Goal: Task Accomplishment & Management: Manage account settings

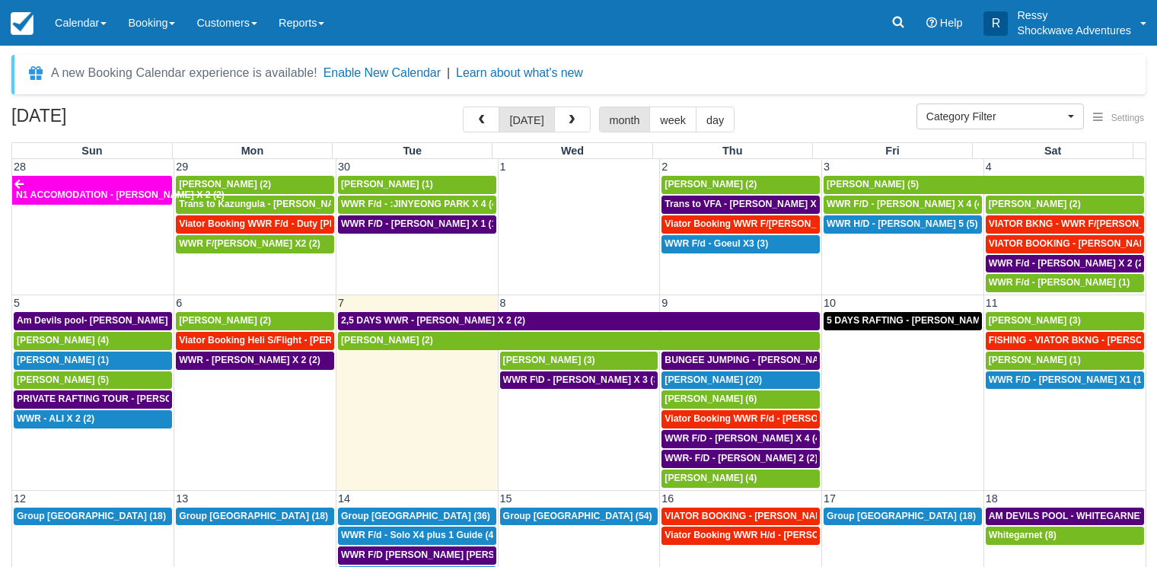
select select
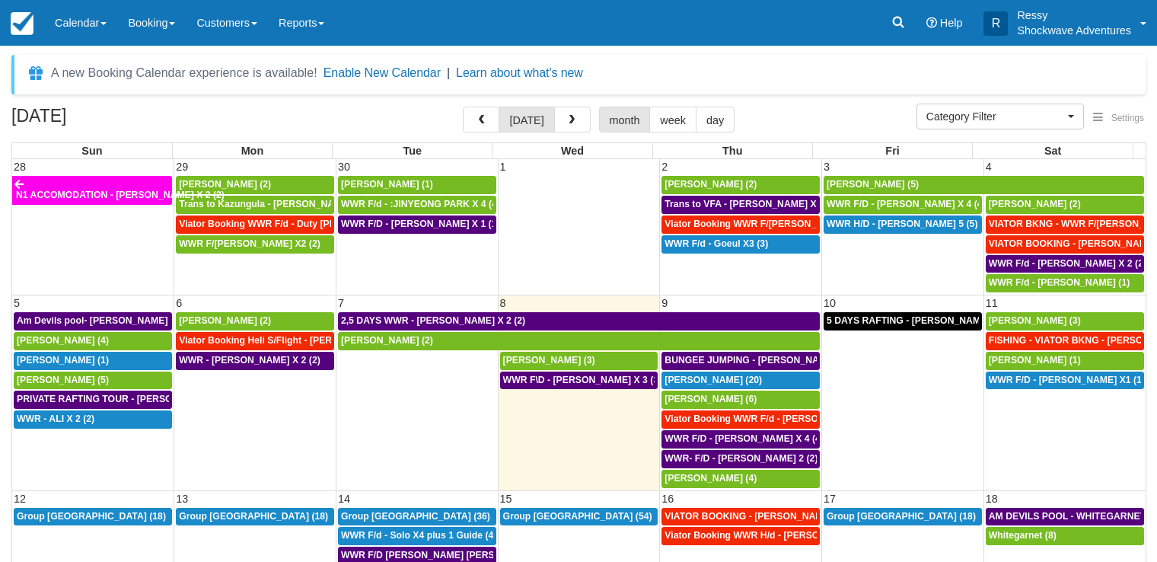
select select
click at [811, 72] on div "A new Booking Calendar experience is available! Enable New Calendar | Learn abo…" at bounding box center [578, 75] width 1134 height 40
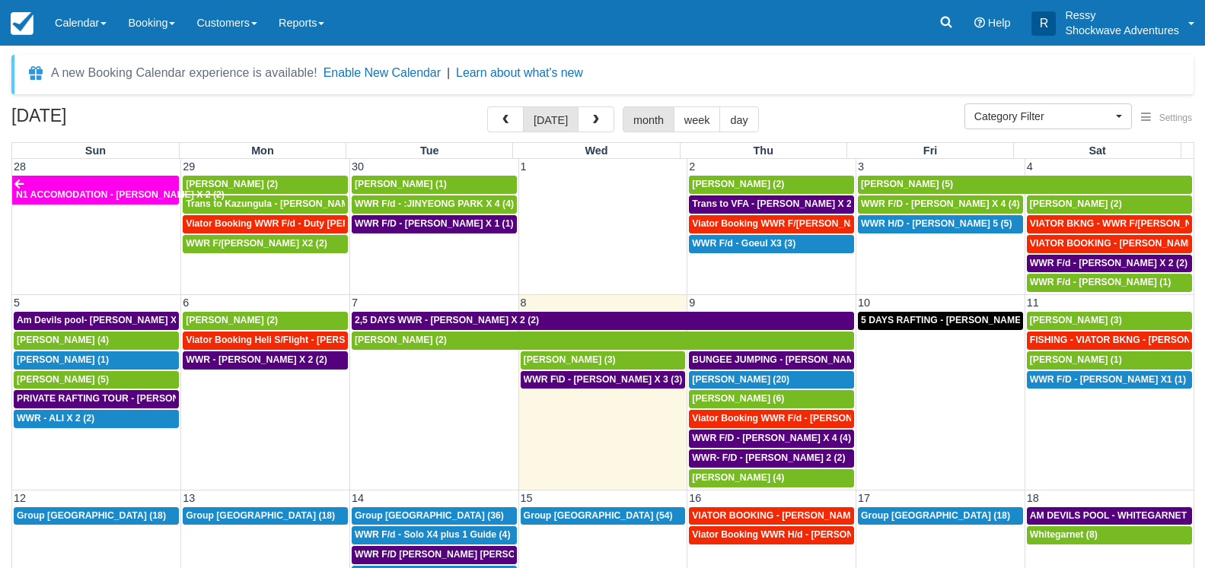
scroll to position [73, 0]
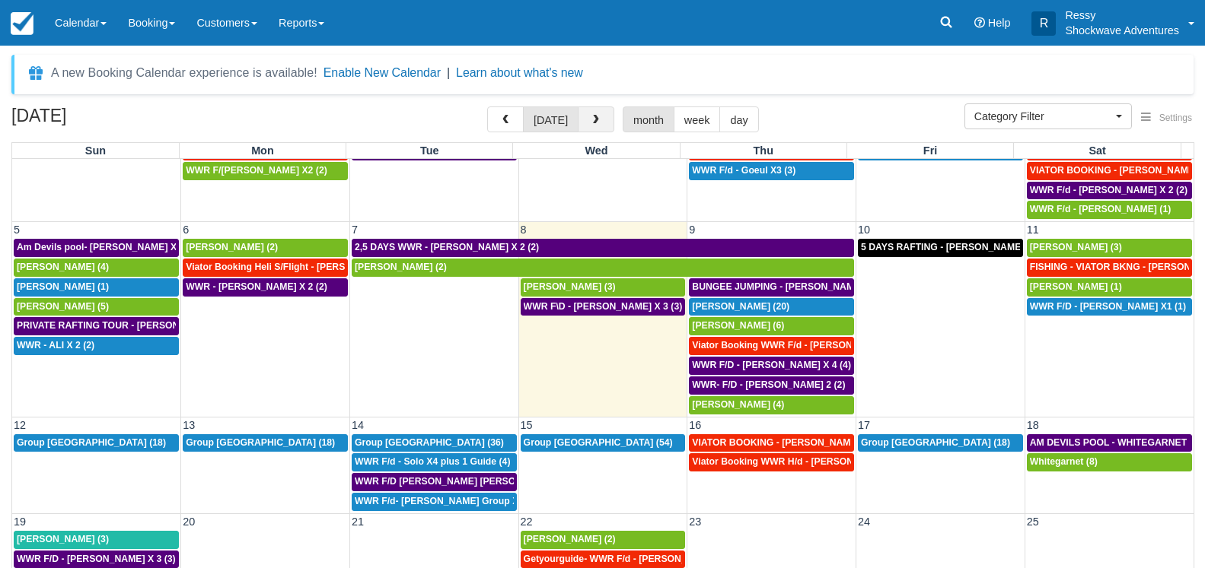
click at [589, 119] on button "button" at bounding box center [596, 120] width 37 height 26
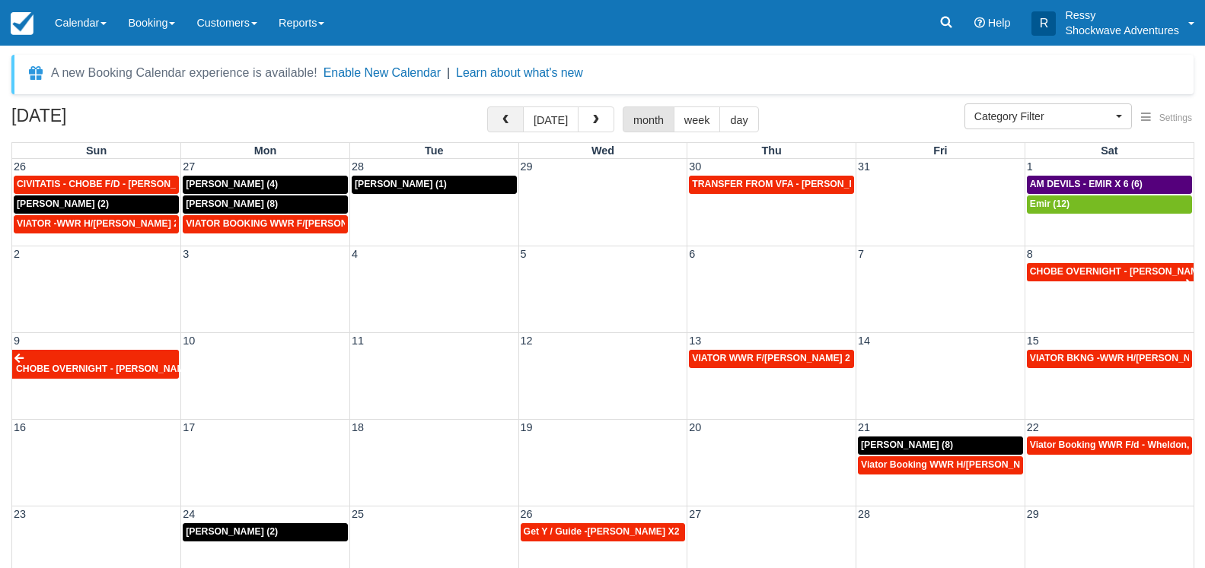
click at [502, 125] on button "button" at bounding box center [505, 120] width 37 height 26
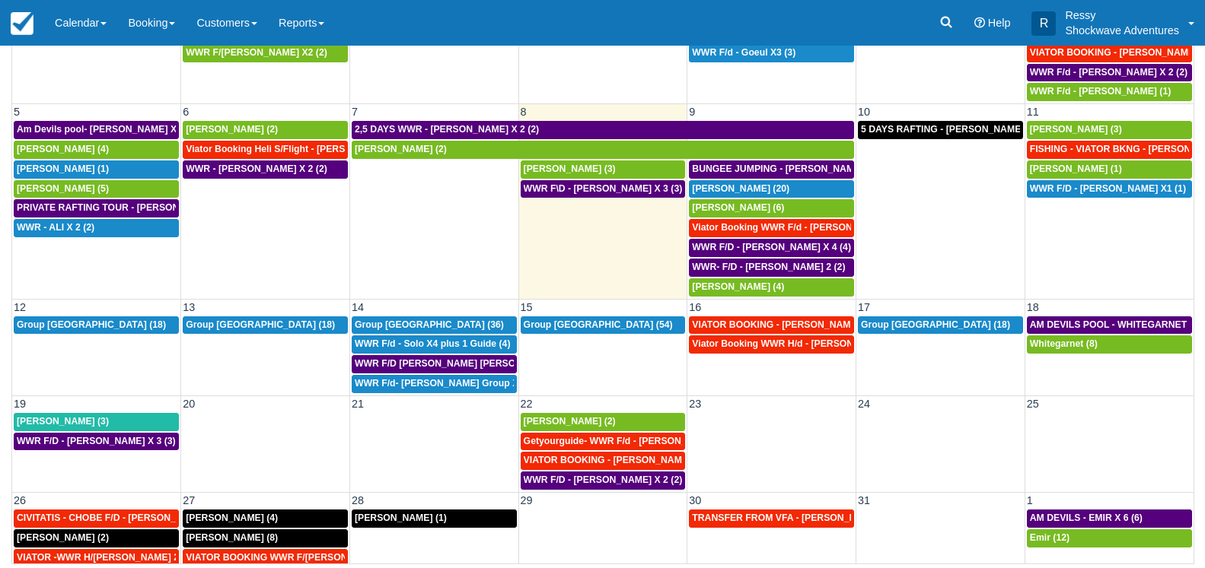
scroll to position [124, 0]
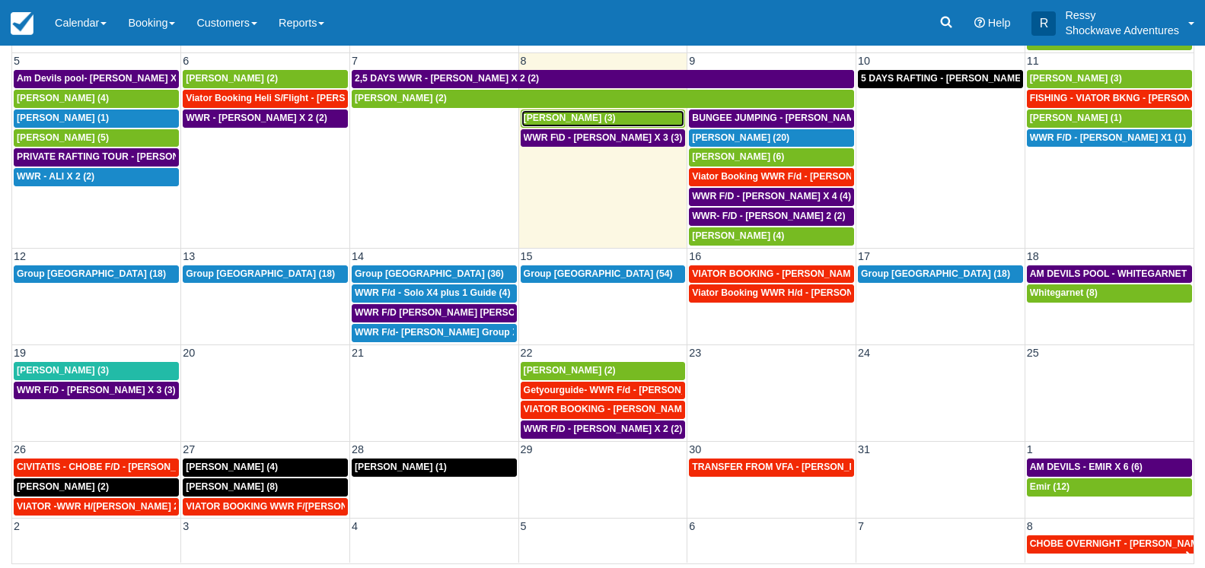
click at [524, 123] on span "MARTIN BIRD (3)" at bounding box center [570, 118] width 92 height 11
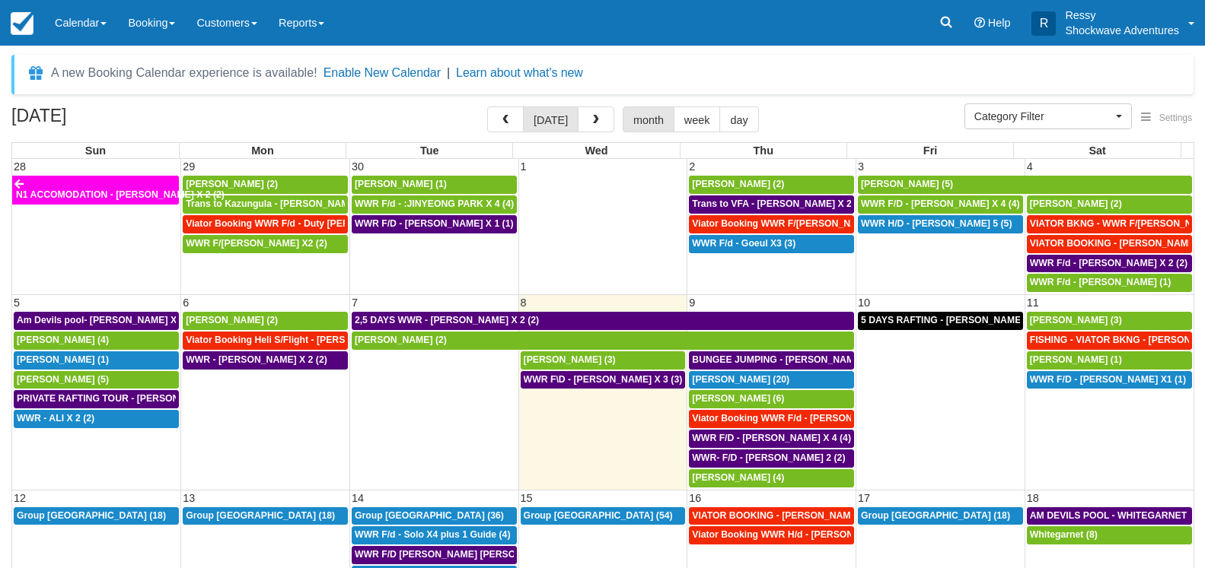
select select
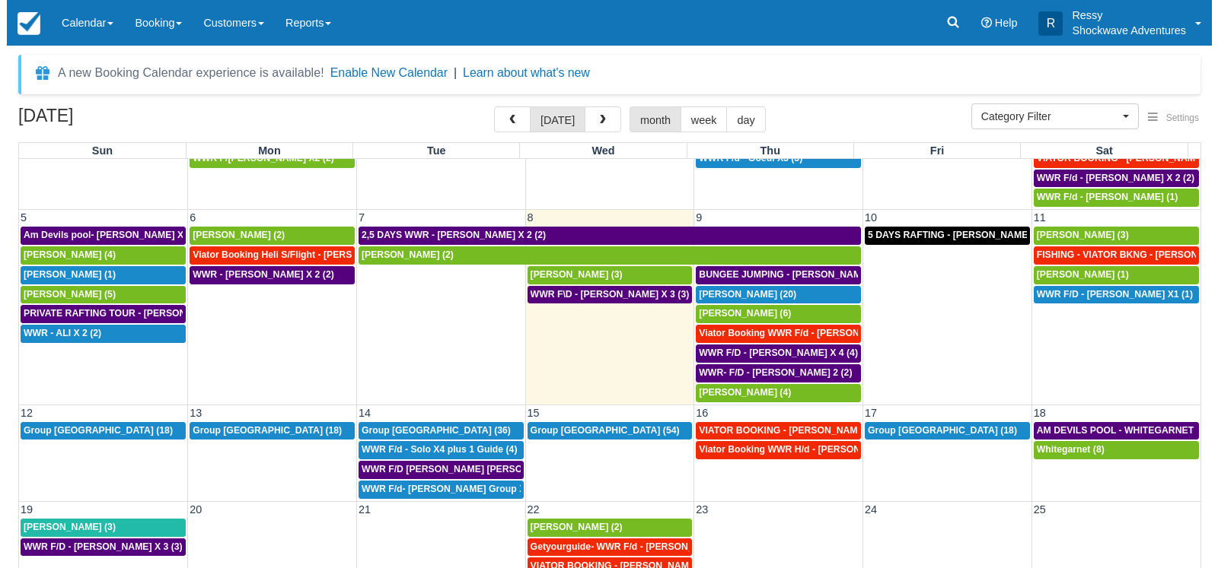
scroll to position [124, 0]
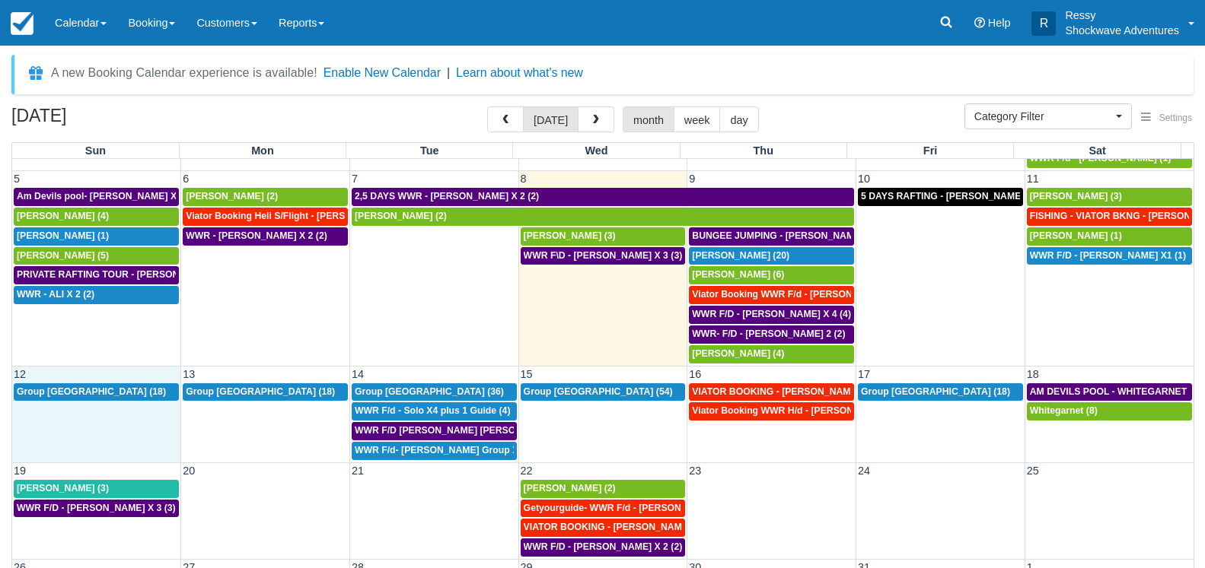
click at [56, 440] on td "Group usa (18)" at bounding box center [96, 422] width 169 height 79
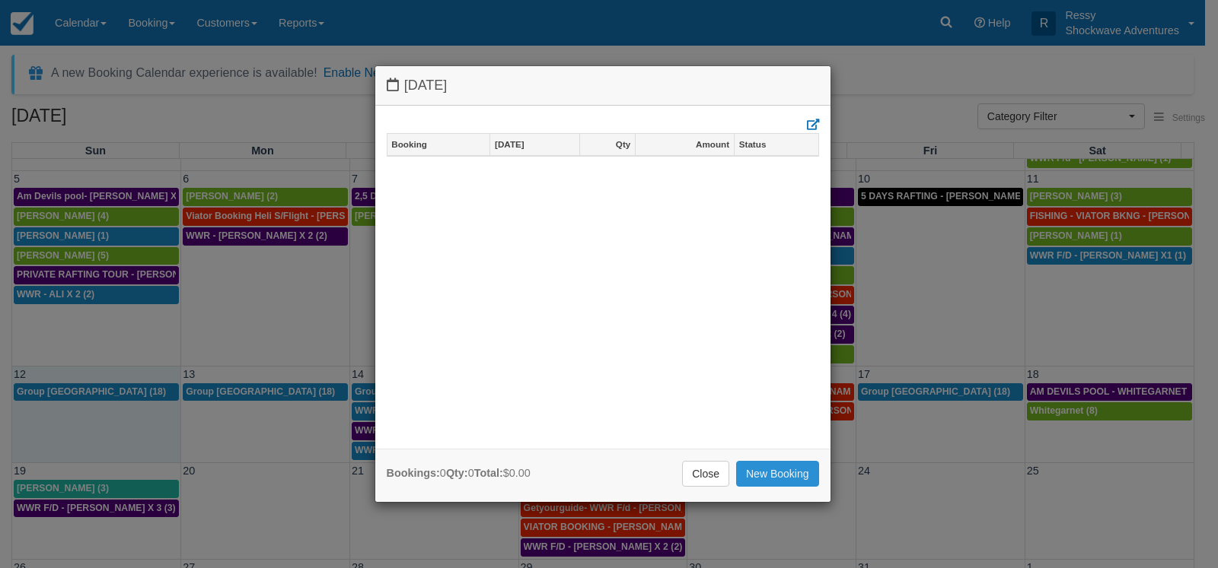
click at [768, 473] on link "New Booking" at bounding box center [777, 474] width 83 height 26
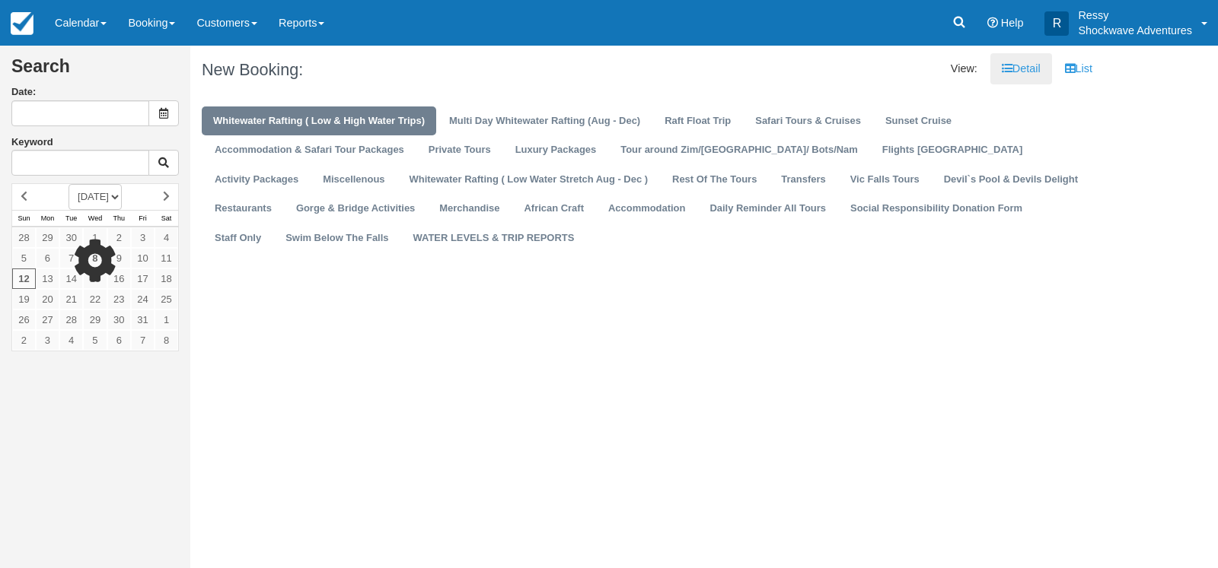
type input "[DATE]"
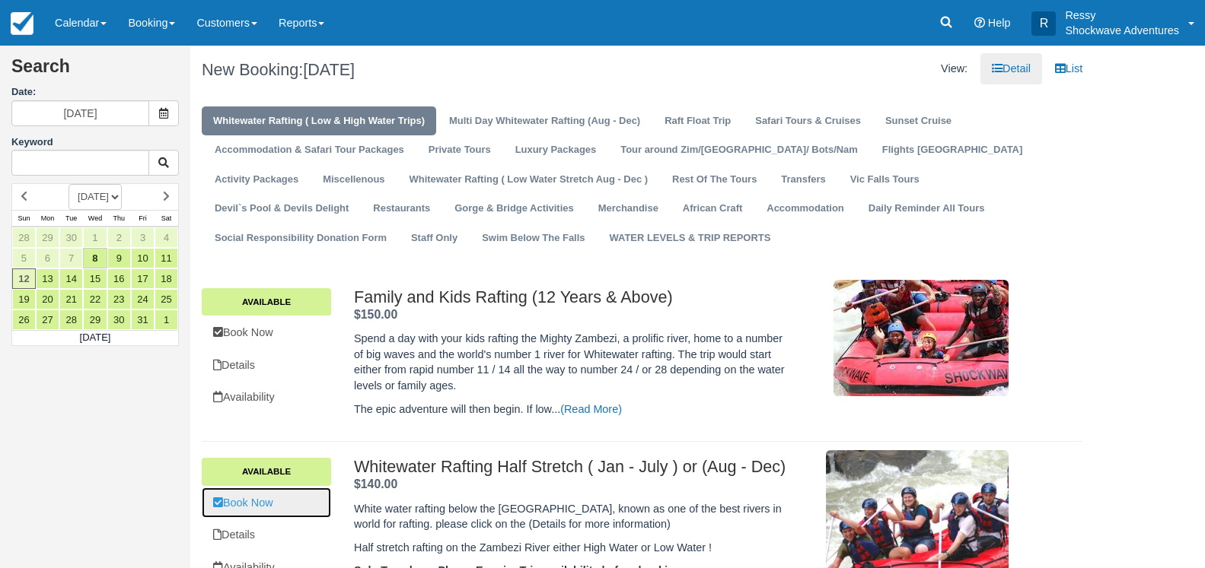
click at [285, 498] on link "Book Now" at bounding box center [266, 503] width 129 height 31
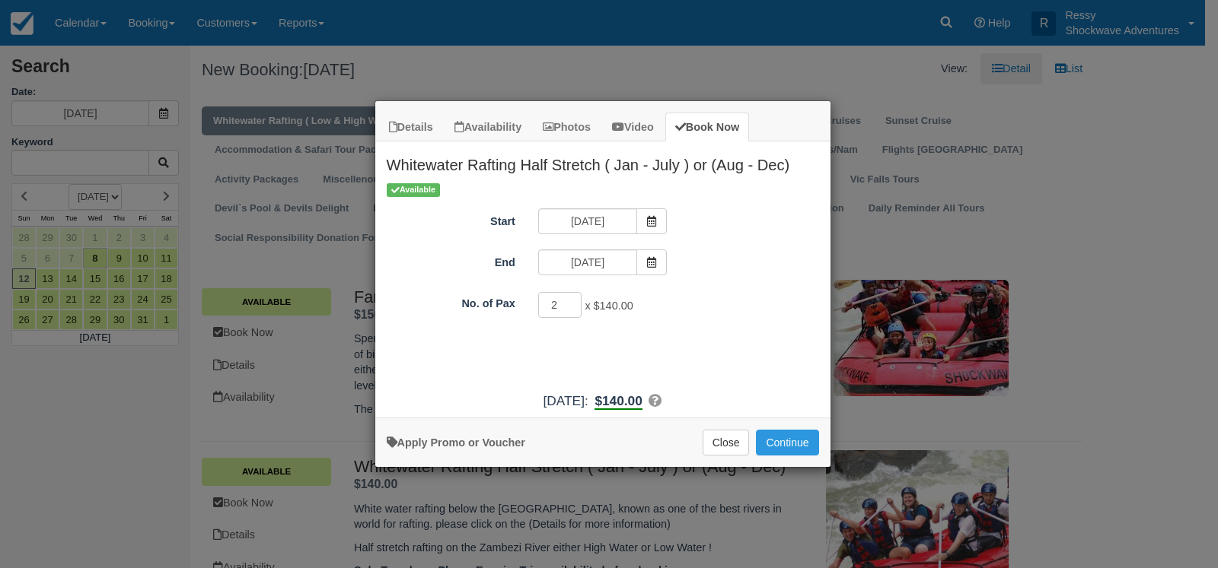
type input "2"
click at [574, 305] on input "2" at bounding box center [560, 305] width 44 height 26
click at [777, 443] on button "Continue" at bounding box center [787, 443] width 62 height 26
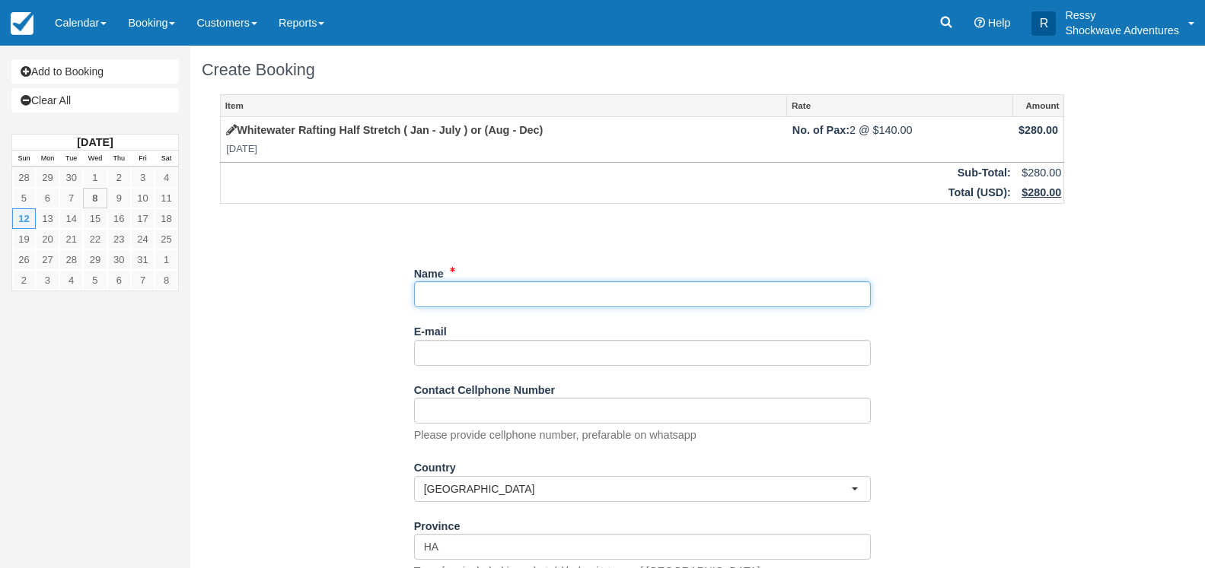
click at [544, 292] on input "Name" at bounding box center [642, 295] width 457 height 26
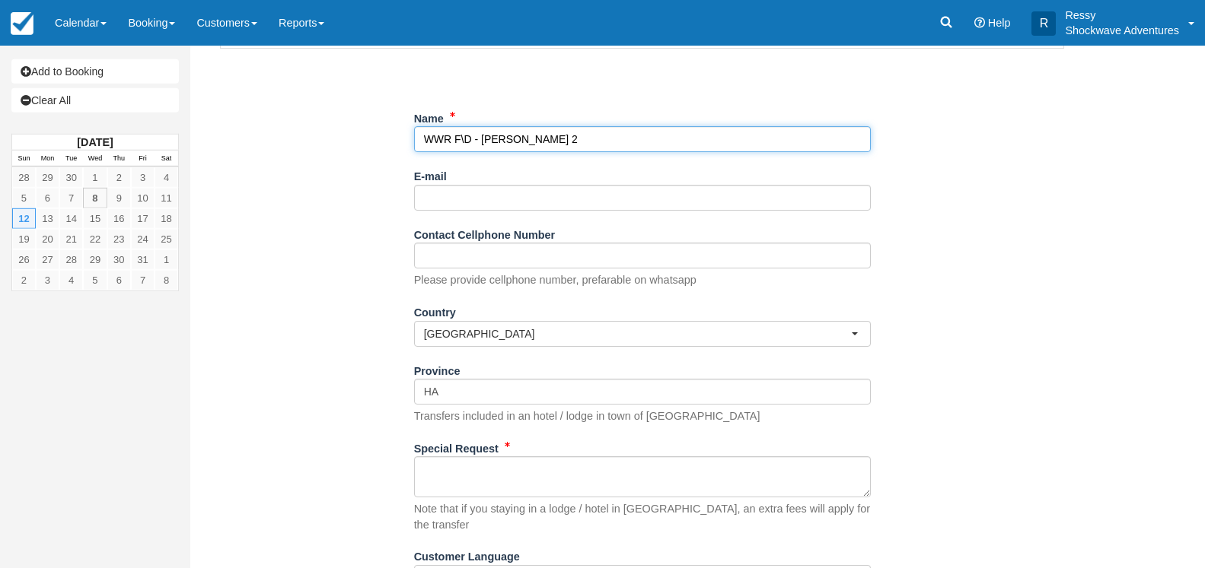
scroll to position [215, 0]
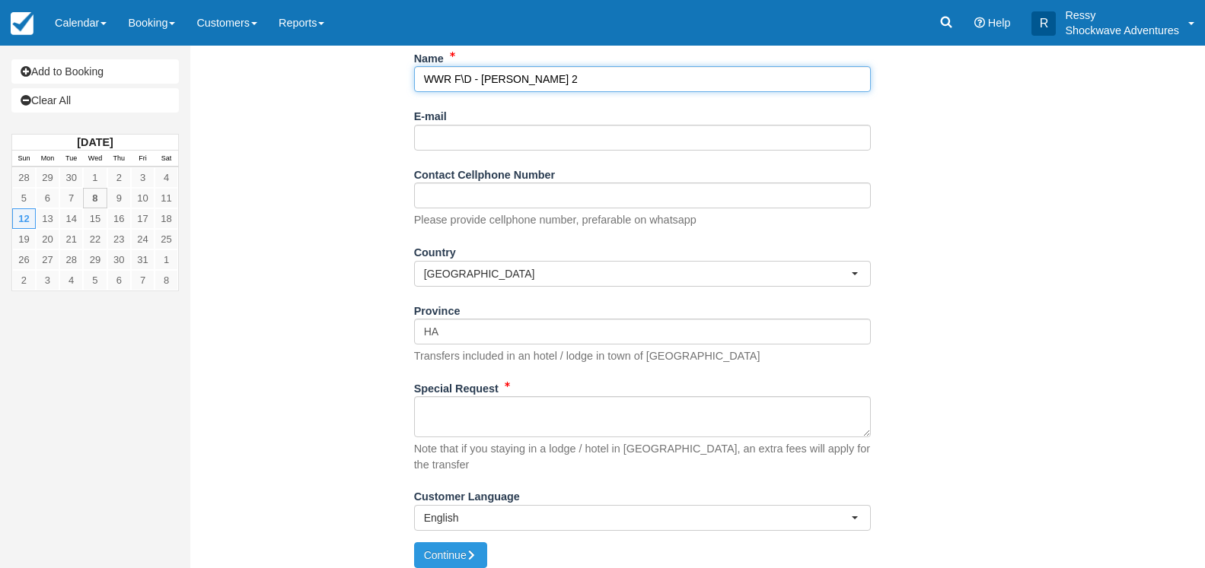
type input "WWR F\D - LEVI RAYMOND X 2"
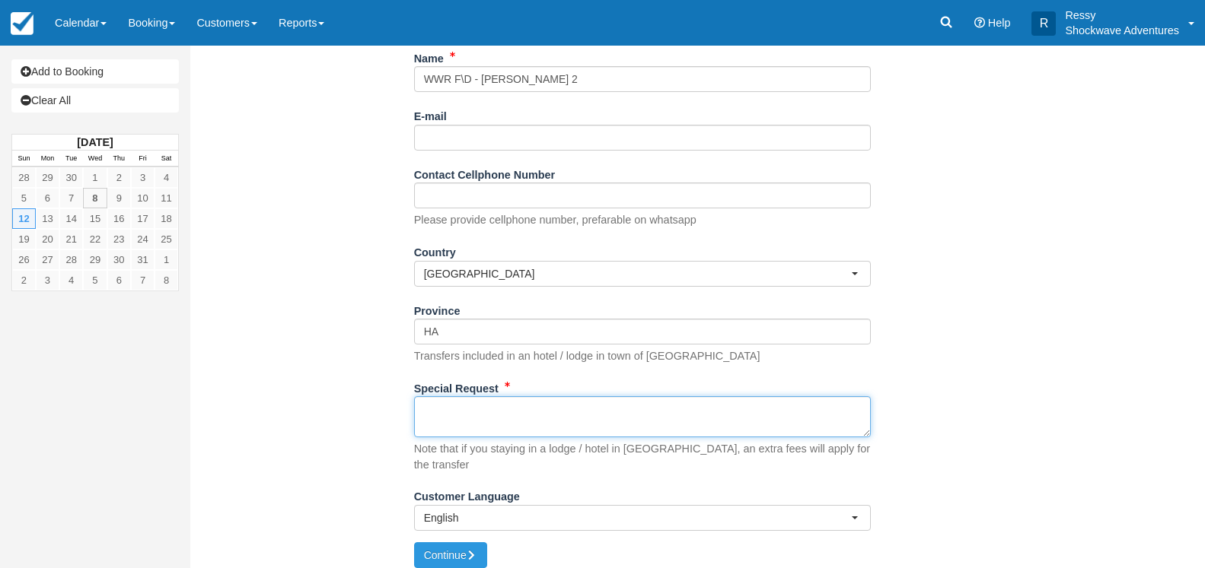
click at [435, 406] on textarea "Special Request" at bounding box center [642, 416] width 457 height 41
paste textarea "Customer Levi, Raymond Customer email S-9f1dfab0f783448ba47bc9e73a08519a+132379…"
type textarea "Customer Levi, Raymond Customer email S-9f1dfab0f783448ba47bc9e73a08519a+132379…"
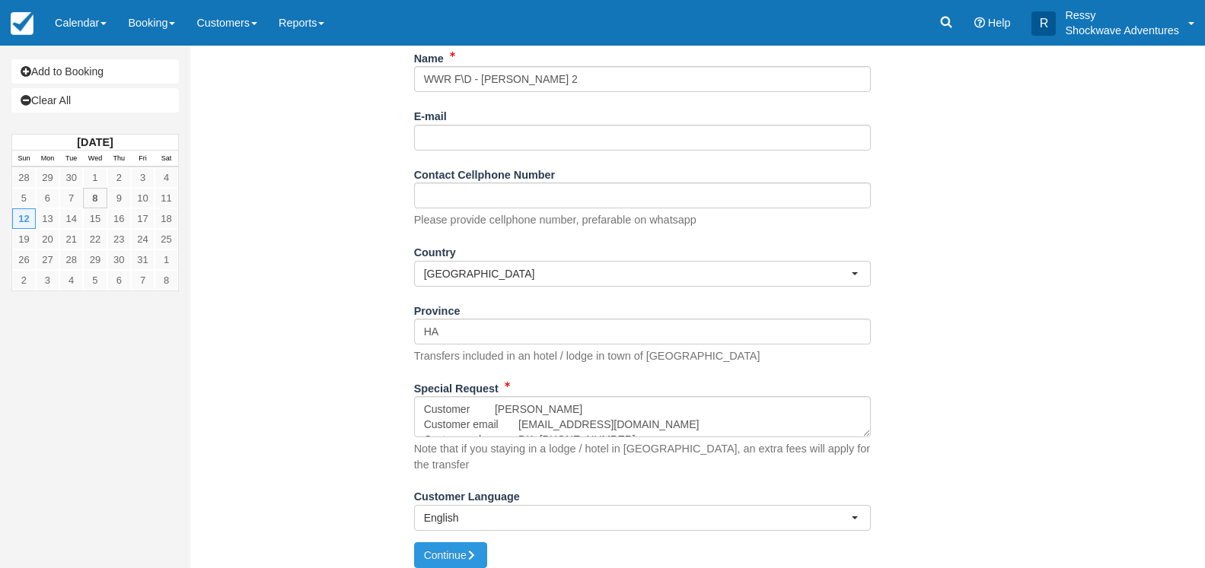
click at [527, 224] on p "Please provide cellphone number, prefarable on whatsapp" at bounding box center [555, 220] width 282 height 16
click at [440, 543] on button "Continue" at bounding box center [450, 556] width 73 height 26
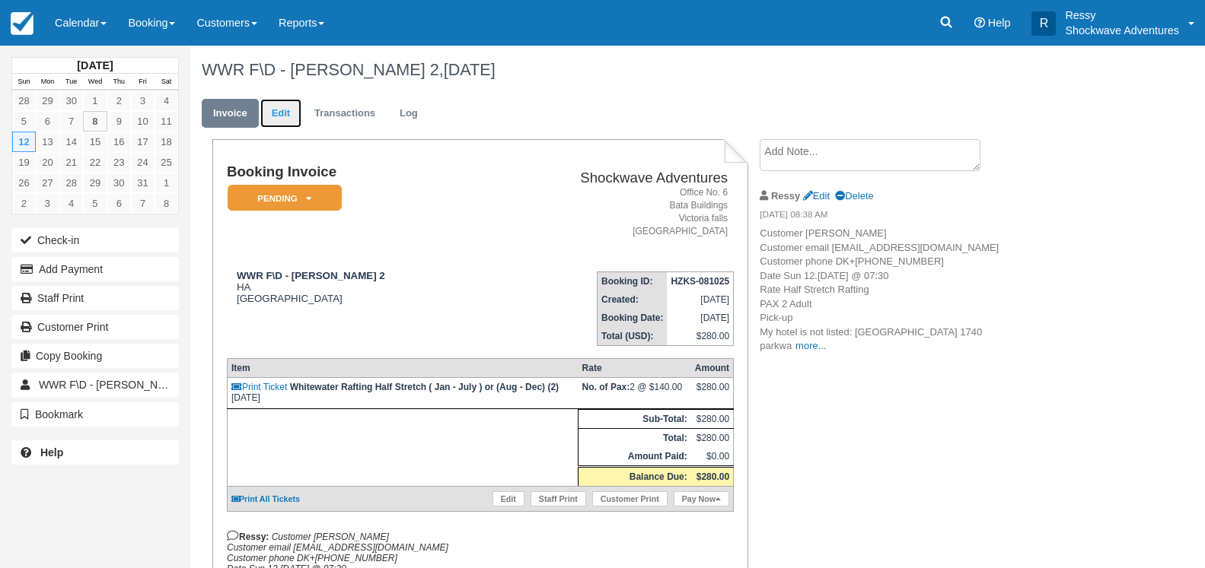
click at [280, 112] on link "Edit" at bounding box center [280, 114] width 41 height 30
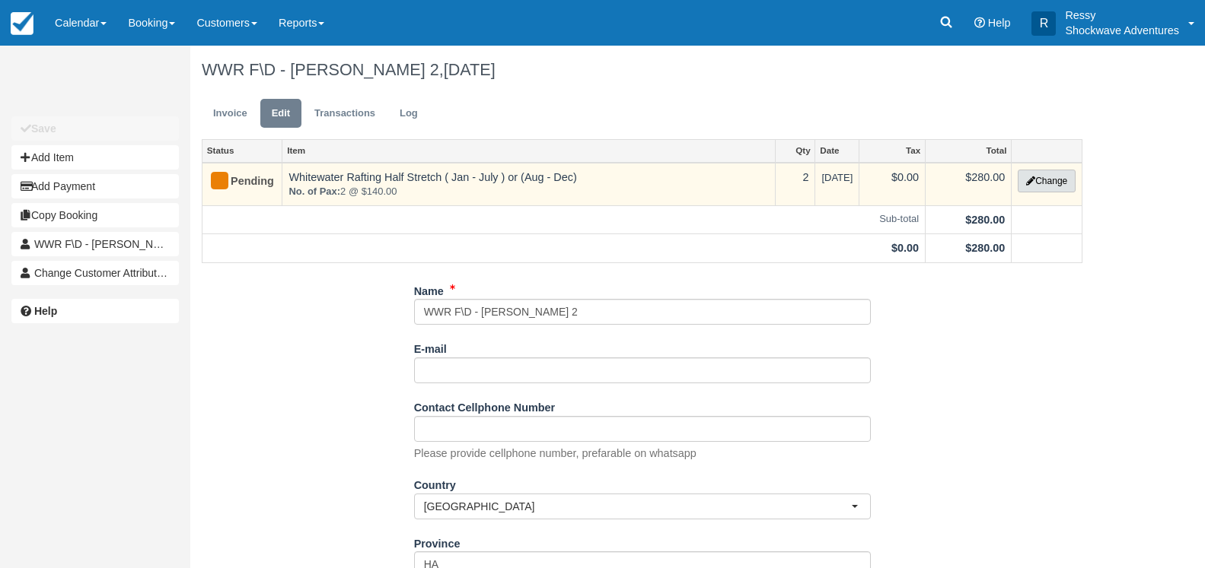
click at [1023, 172] on button "Change" at bounding box center [1046, 181] width 58 height 23
click at [0, 0] on div at bounding box center [0, 0] width 0 height 0
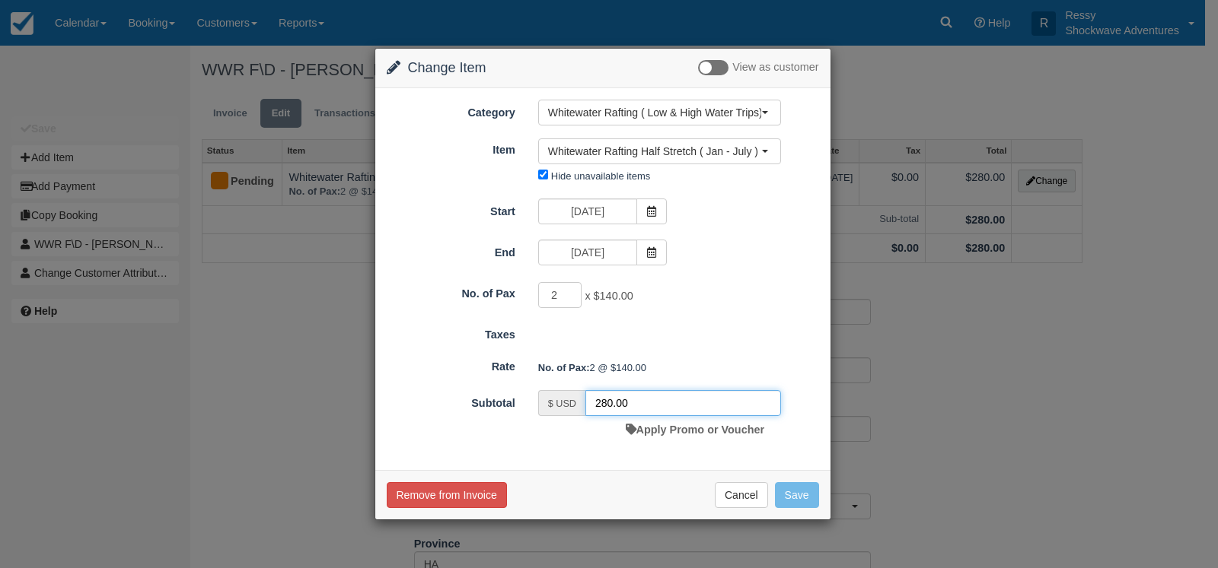
click at [607, 406] on input "280.00" at bounding box center [683, 403] width 196 height 26
click at [620, 400] on input "190.00" at bounding box center [683, 403] width 196 height 26
type input "190.40"
click at [800, 487] on button "Save" at bounding box center [797, 495] width 44 height 26
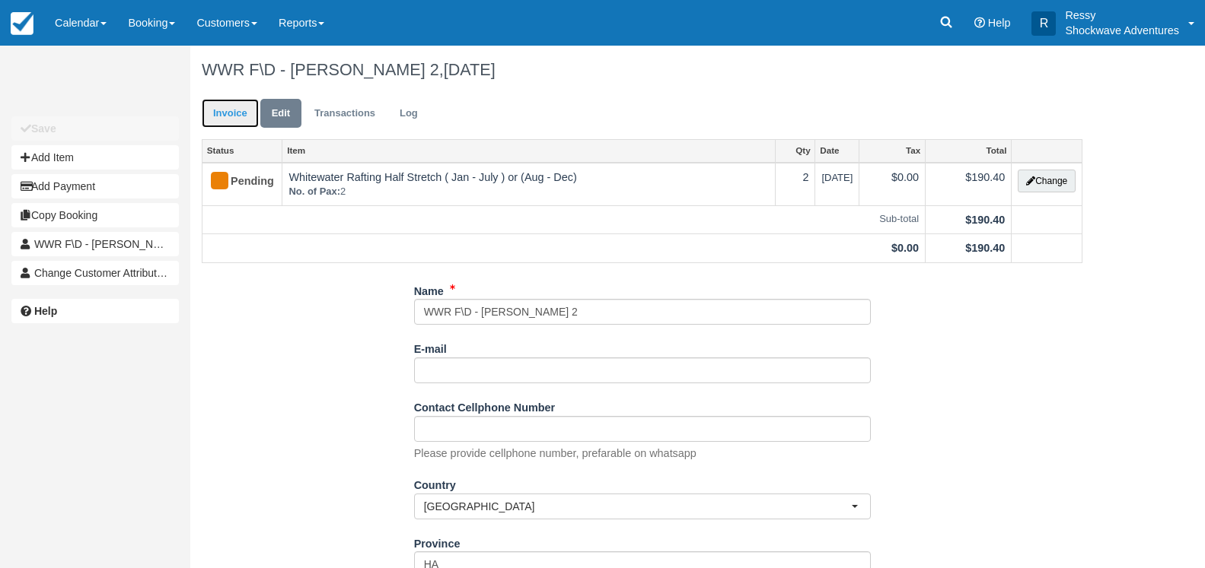
click at [223, 126] on link "Invoice" at bounding box center [230, 114] width 57 height 30
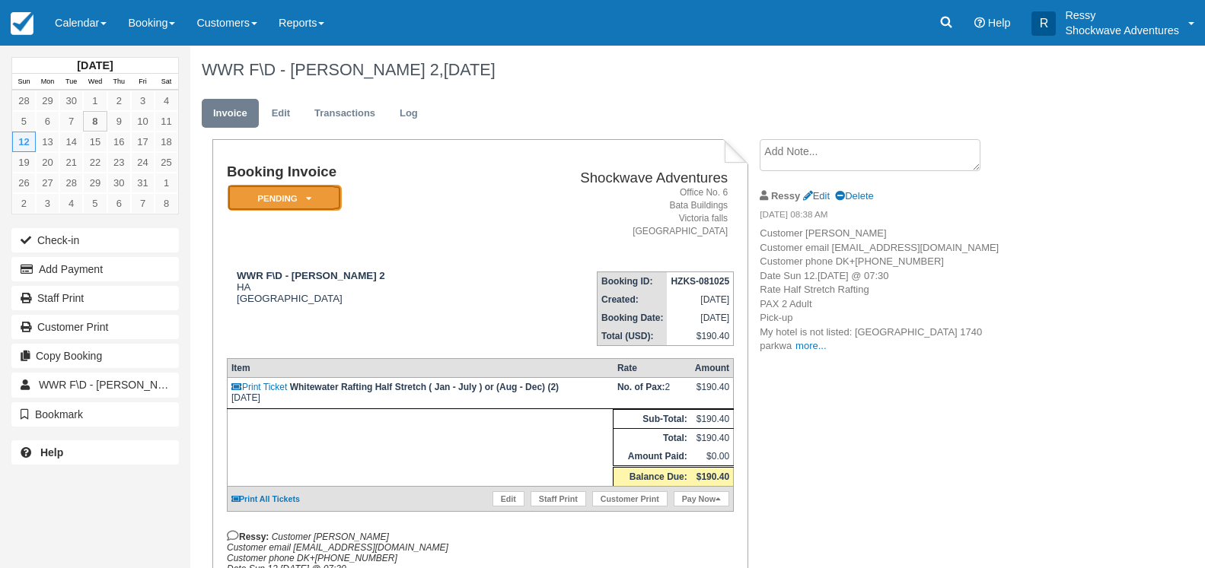
click at [282, 201] on em "Pending" at bounding box center [285, 198] width 114 height 27
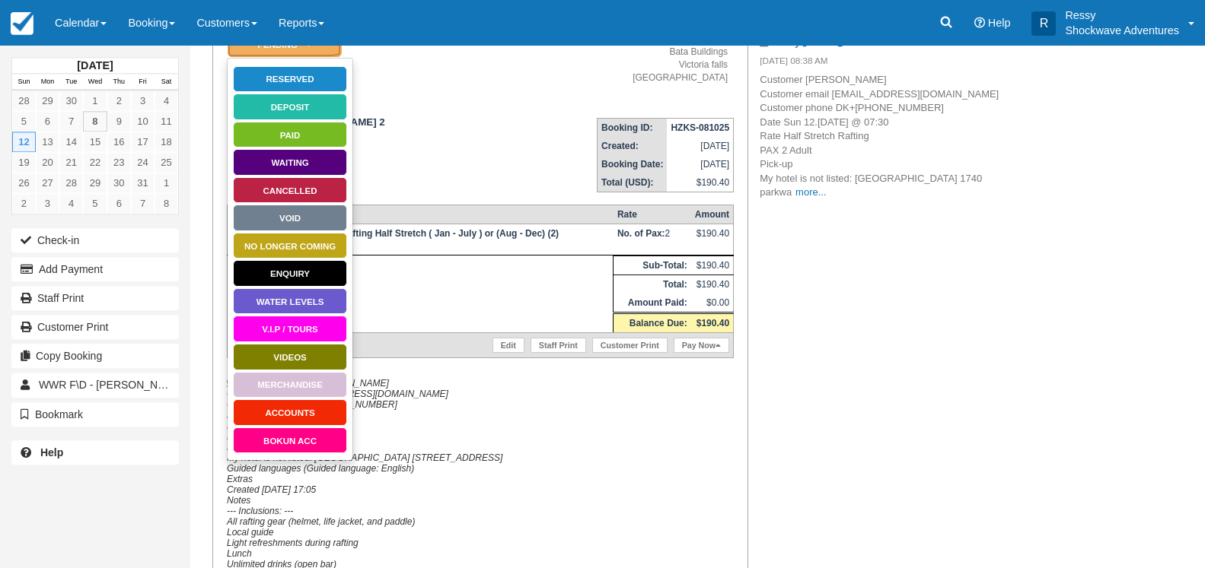
scroll to position [155, 0]
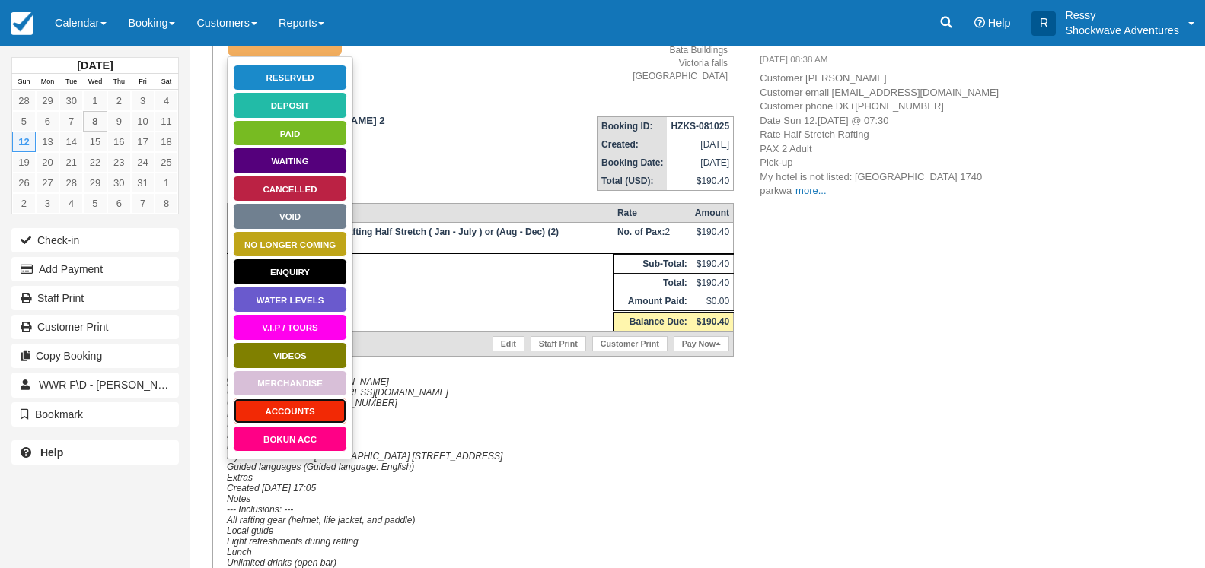
click at [314, 409] on link "ACCOUNTS" at bounding box center [290, 411] width 114 height 27
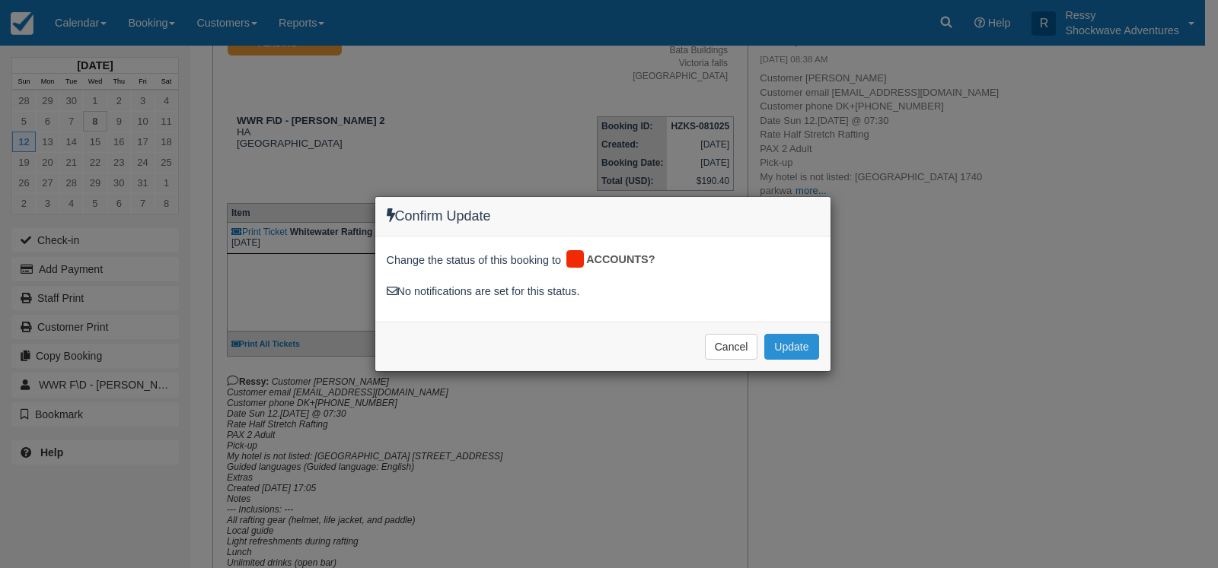
click at [785, 349] on button "Update" at bounding box center [791, 347] width 54 height 26
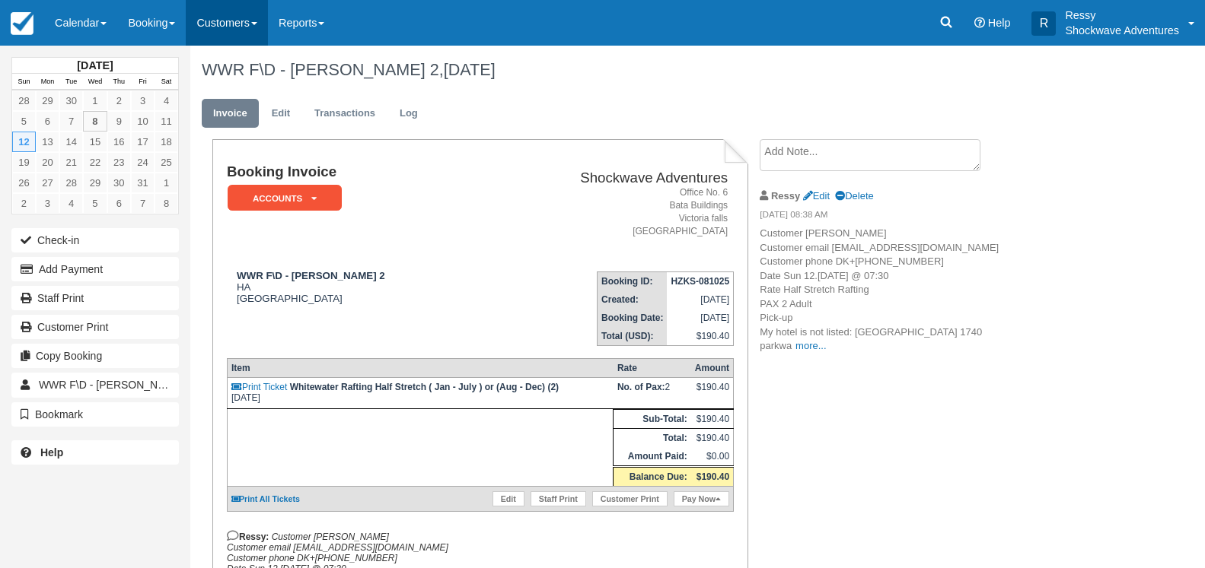
scroll to position [155, 0]
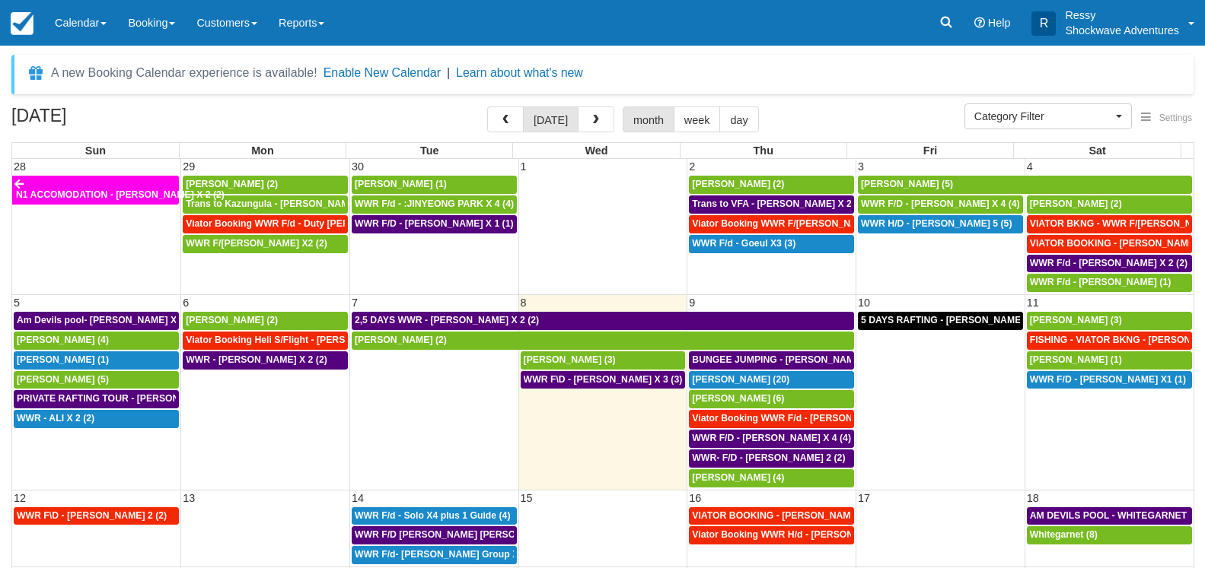
select select
click at [1069, 338] on span "FISHING - VIATOR BKNG - [PERSON_NAME] 2 (2)" at bounding box center [1139, 340] width 218 height 11
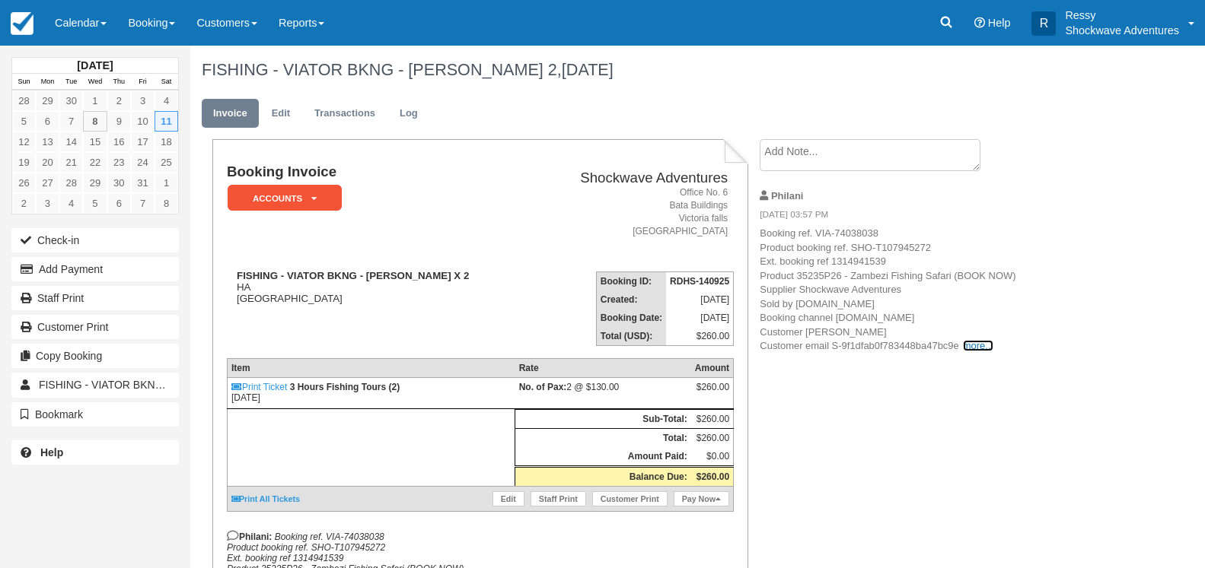
click at [973, 343] on link "more..." at bounding box center [978, 345] width 30 height 11
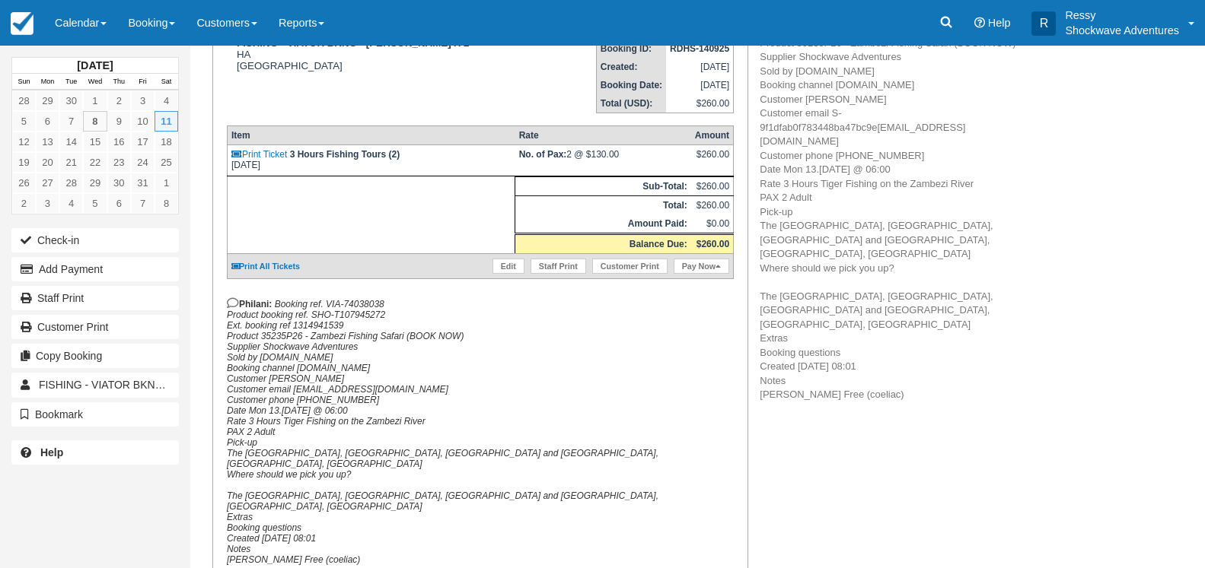
scroll to position [155, 0]
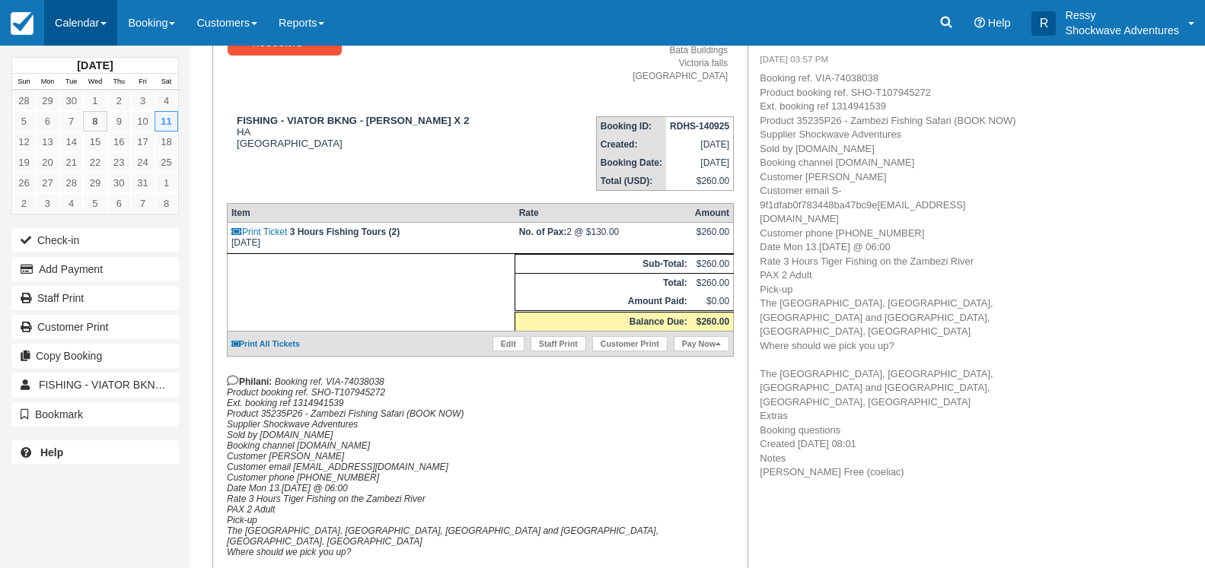
click at [104, 27] on link "Calendar" at bounding box center [80, 23] width 73 height 46
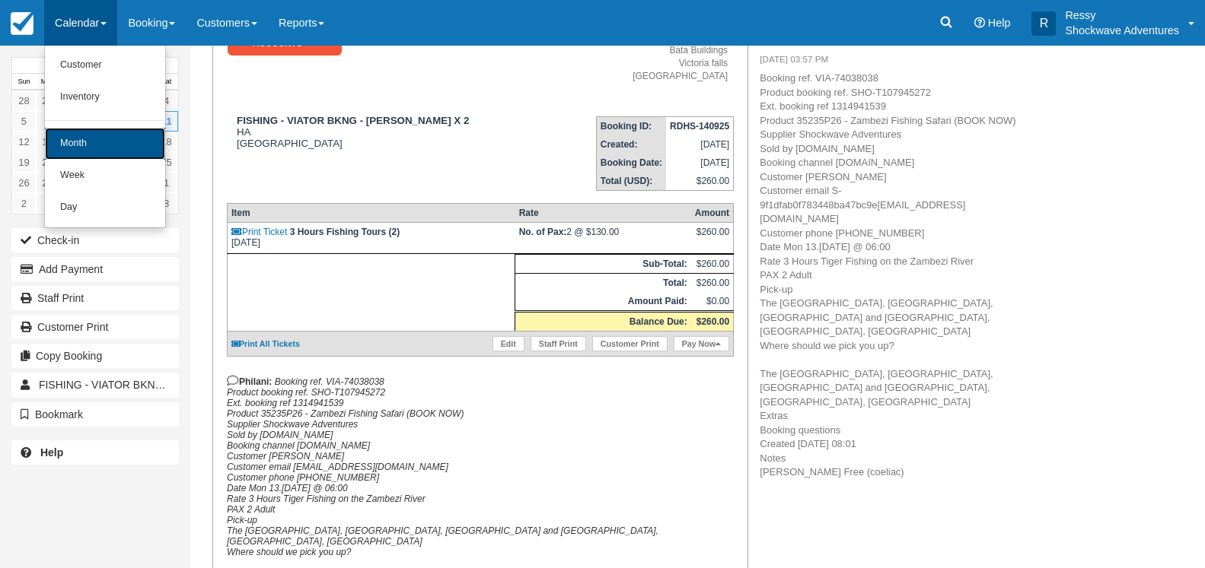
click at [111, 143] on link "Month" at bounding box center [105, 144] width 120 height 32
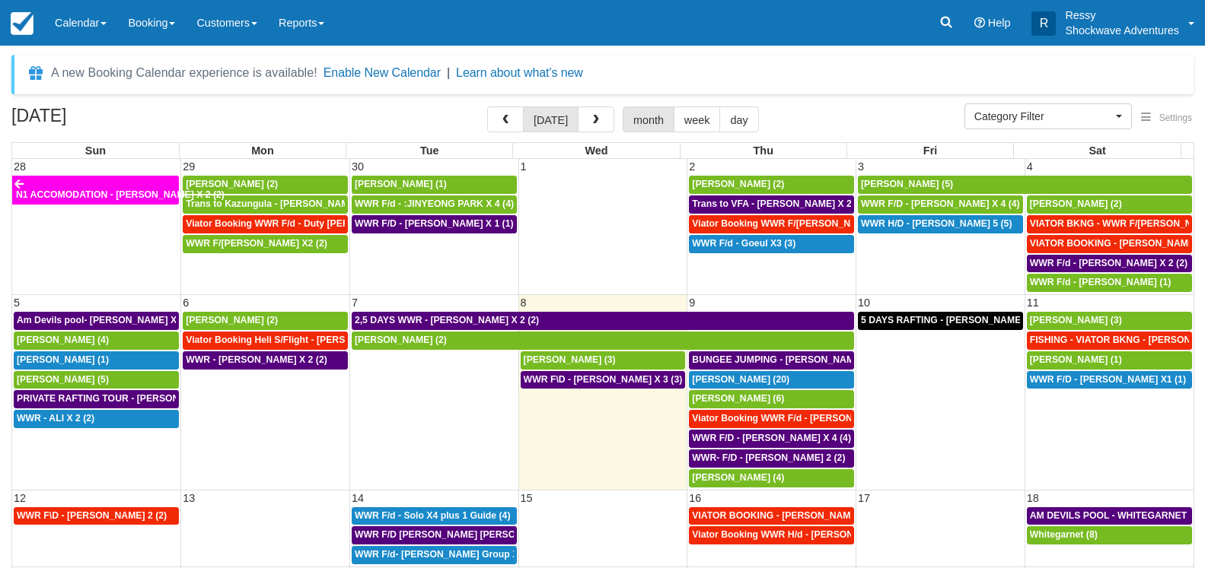
select select
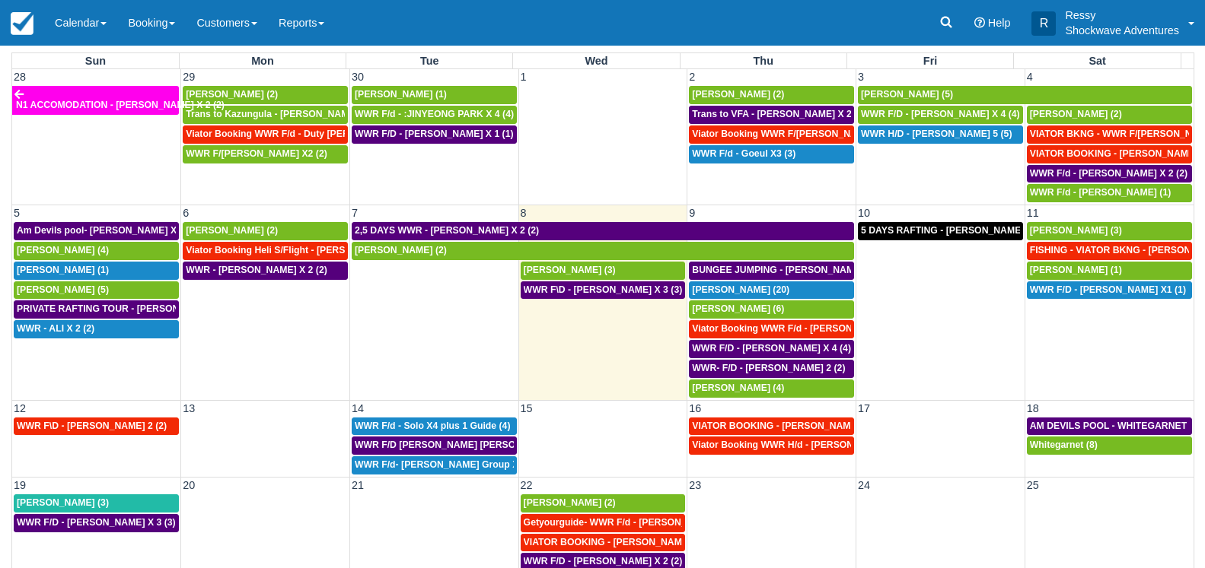
scroll to position [118, 0]
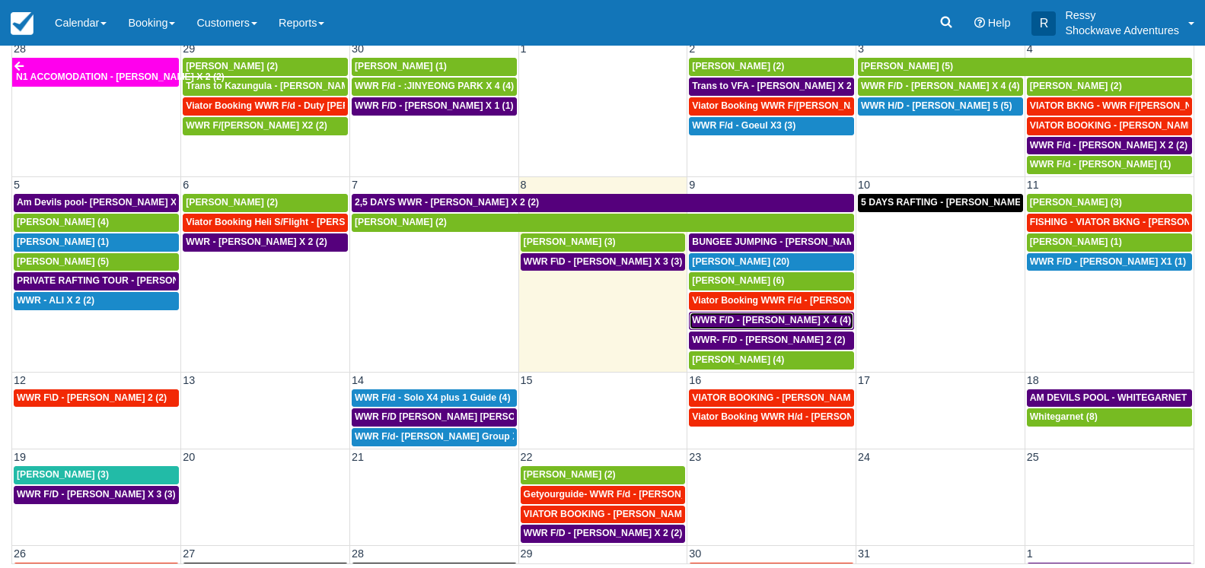
click at [778, 323] on span "WWR F/D - [PERSON_NAME] X 4 (4)" at bounding box center [771, 320] width 159 height 11
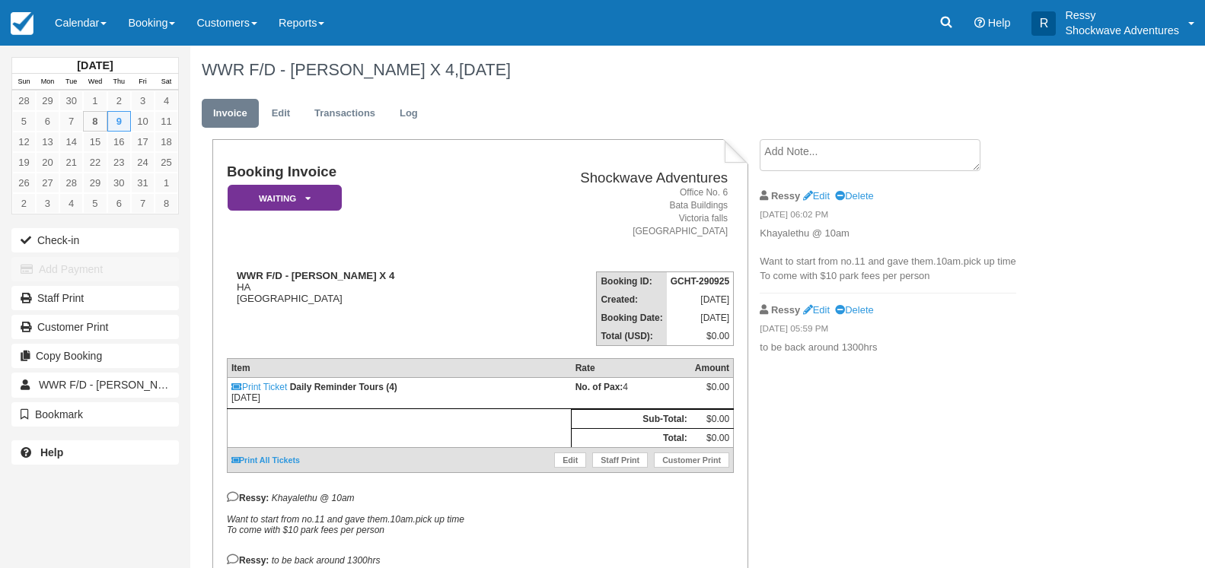
scroll to position [78, 0]
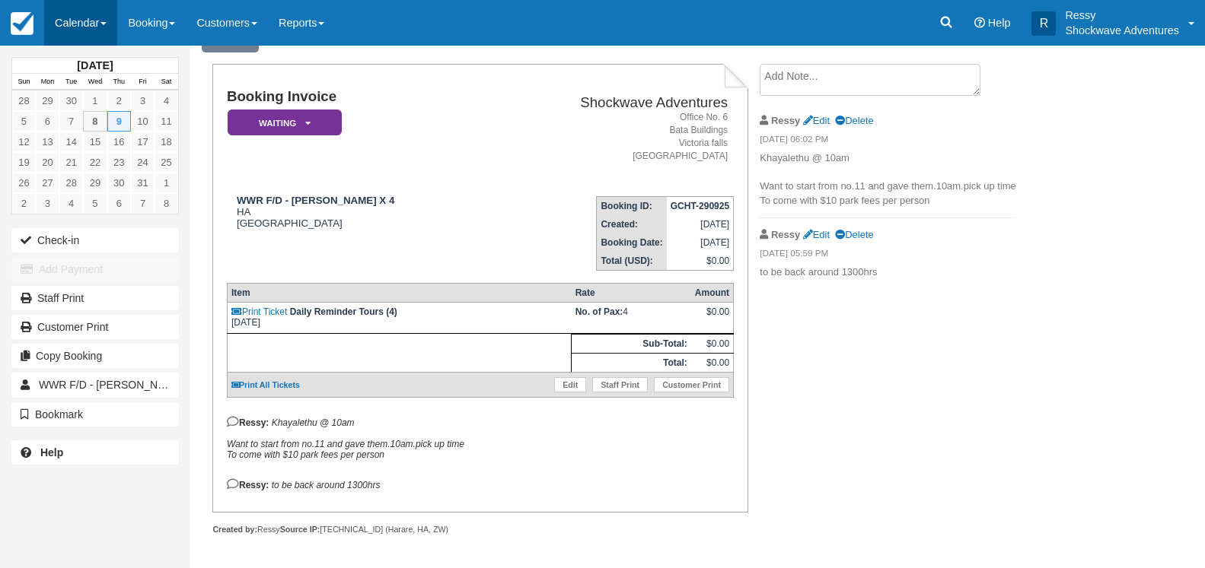
click at [88, 27] on link "Calendar" at bounding box center [80, 23] width 73 height 46
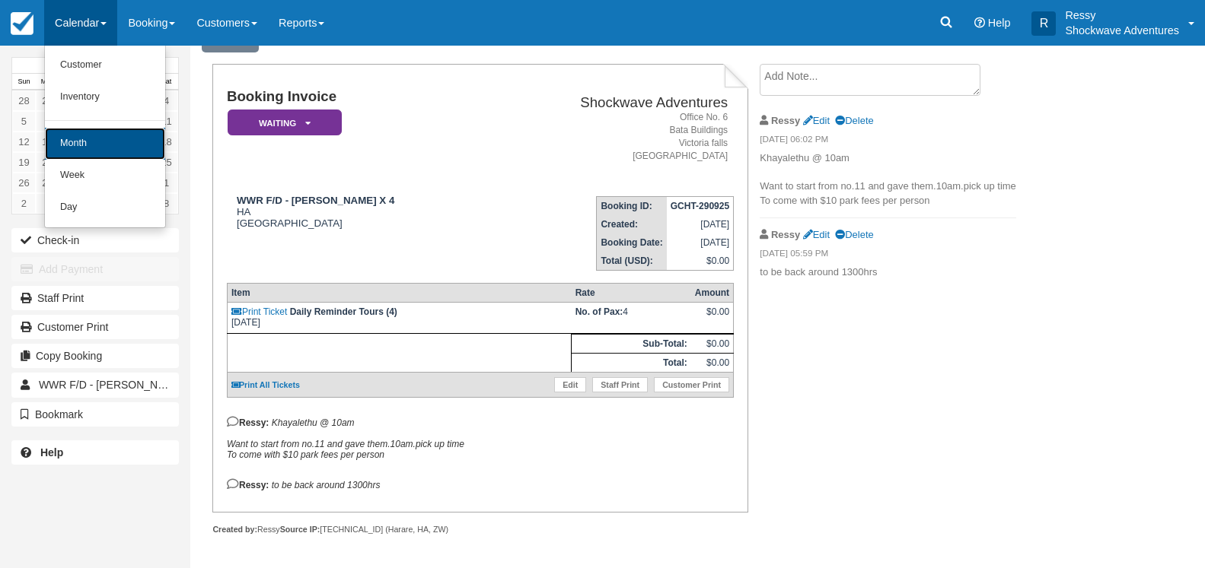
click at [102, 139] on link "Month" at bounding box center [105, 144] width 120 height 32
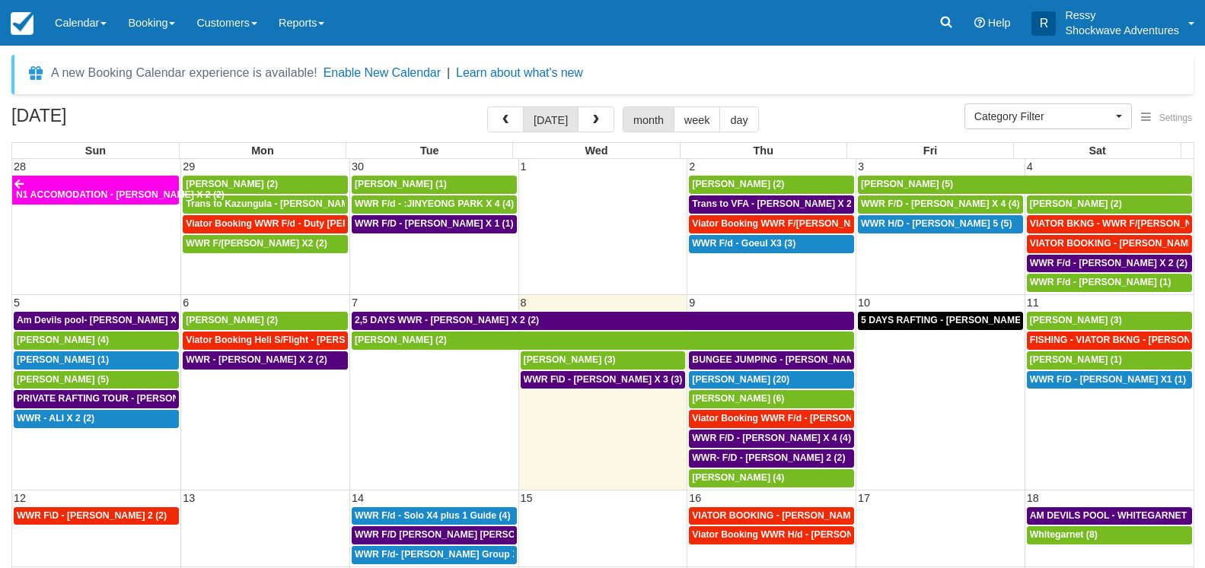
select select
click at [721, 478] on span "[PERSON_NAME] (4)" at bounding box center [738, 478] width 92 height 11
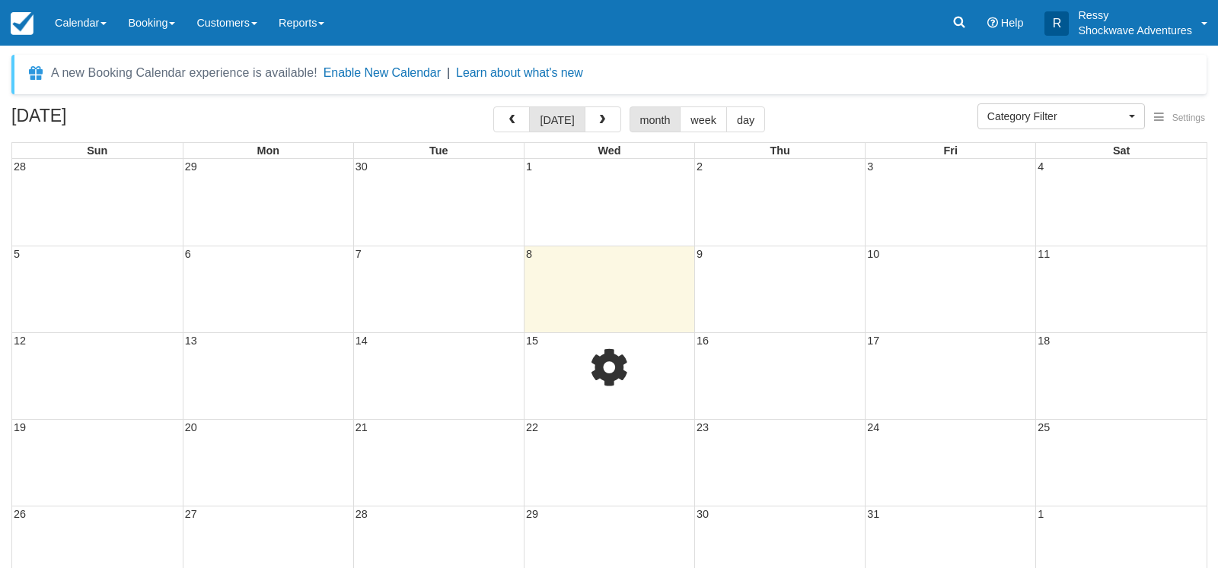
select select
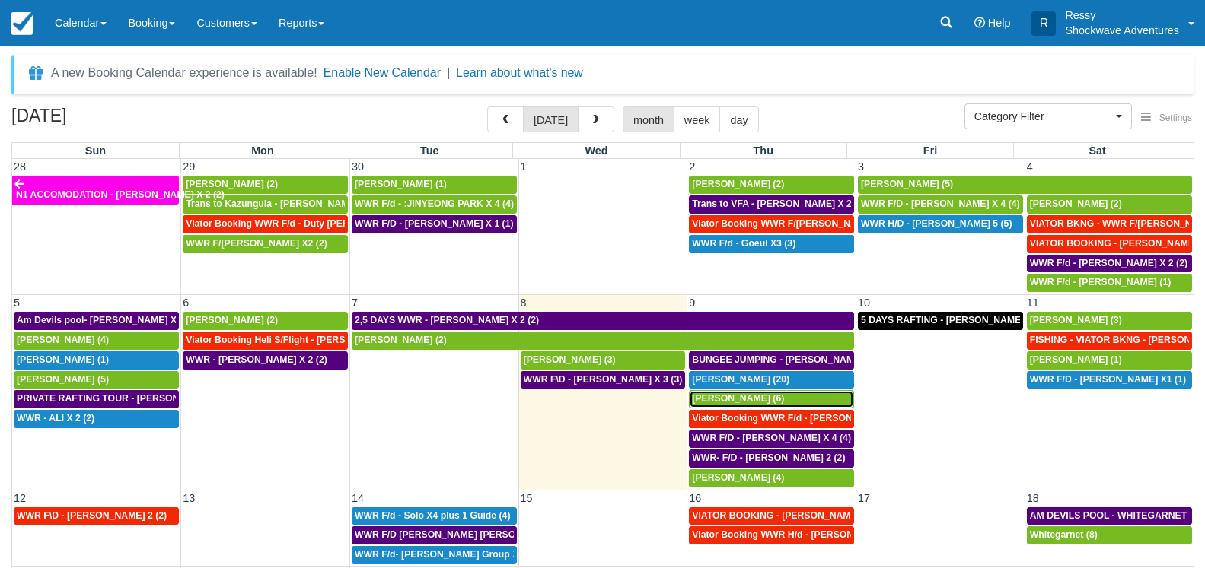
click at [724, 396] on span "[PERSON_NAME] (6)" at bounding box center [738, 398] width 92 height 11
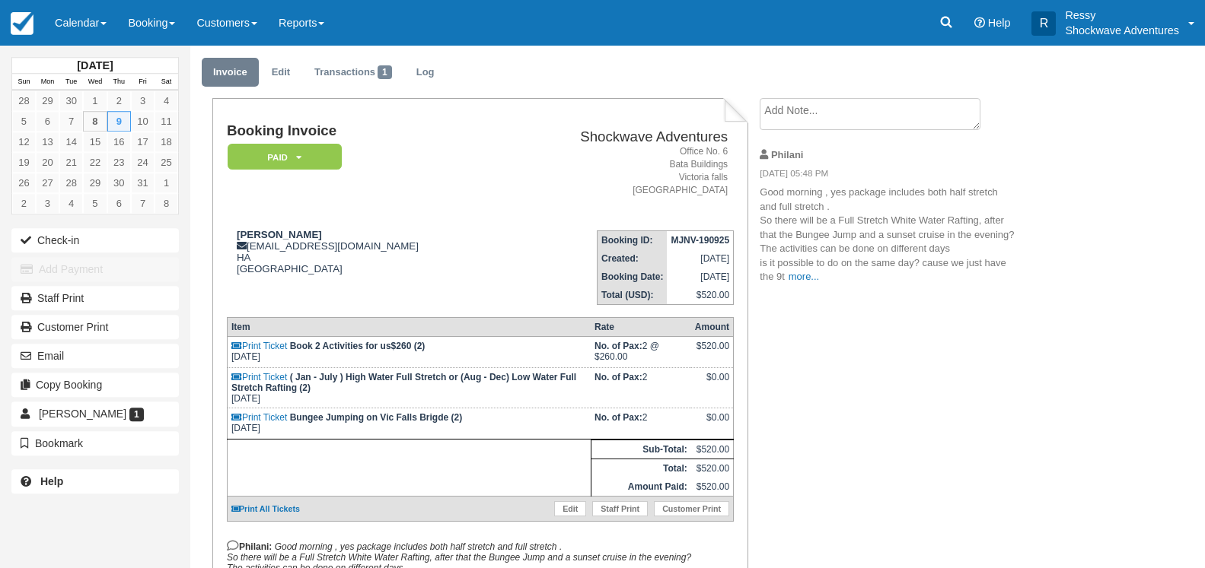
scroll to position [78, 0]
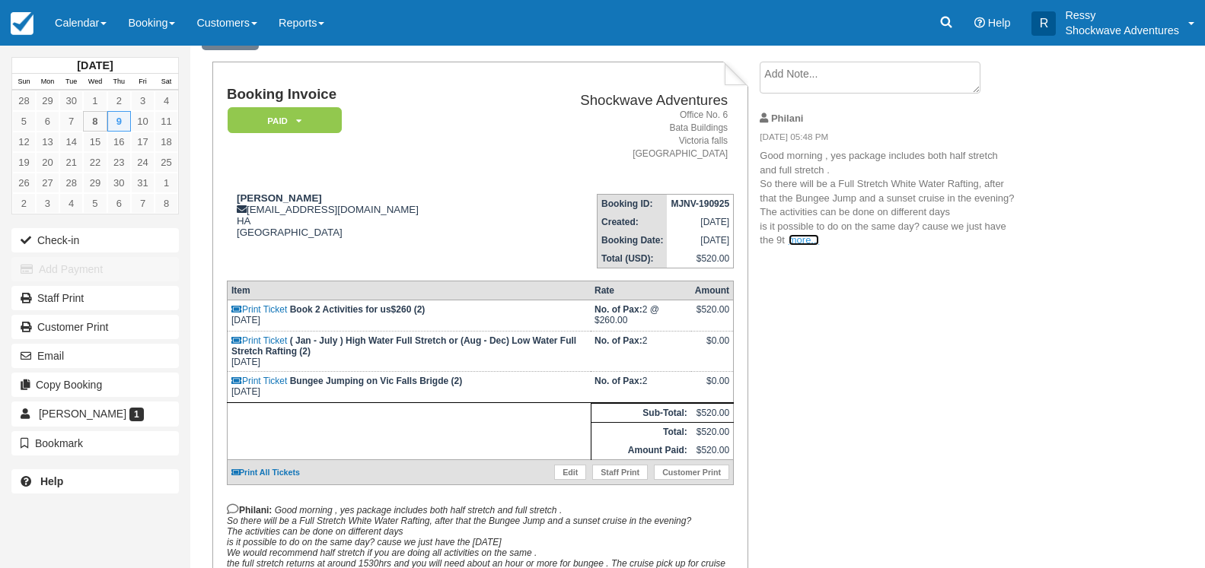
click at [797, 240] on link "more..." at bounding box center [803, 239] width 30 height 11
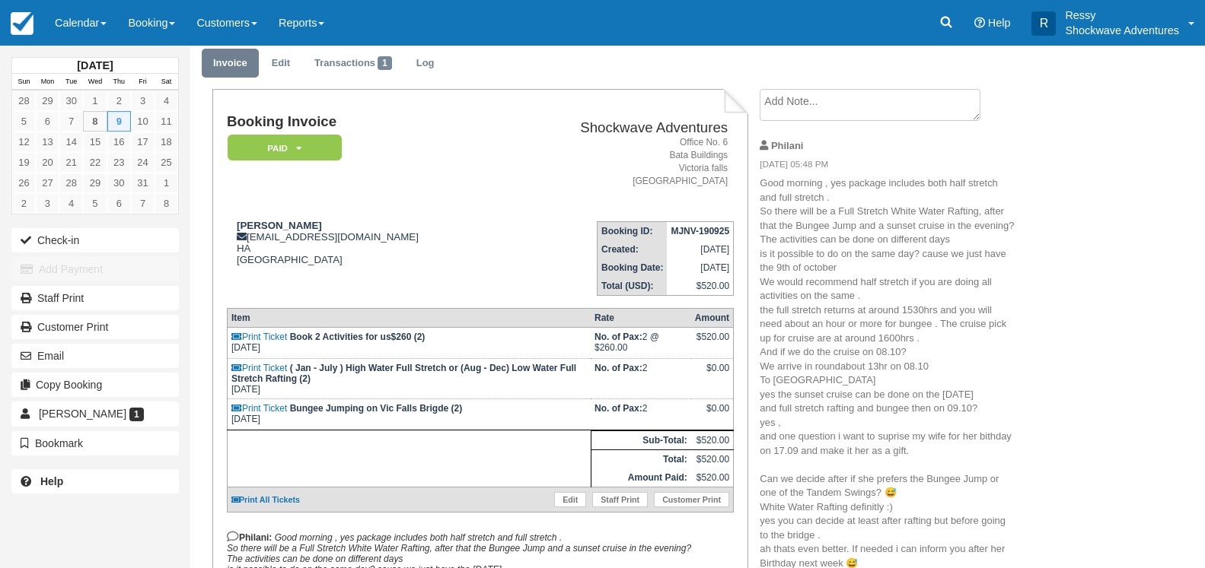
scroll to position [0, 0]
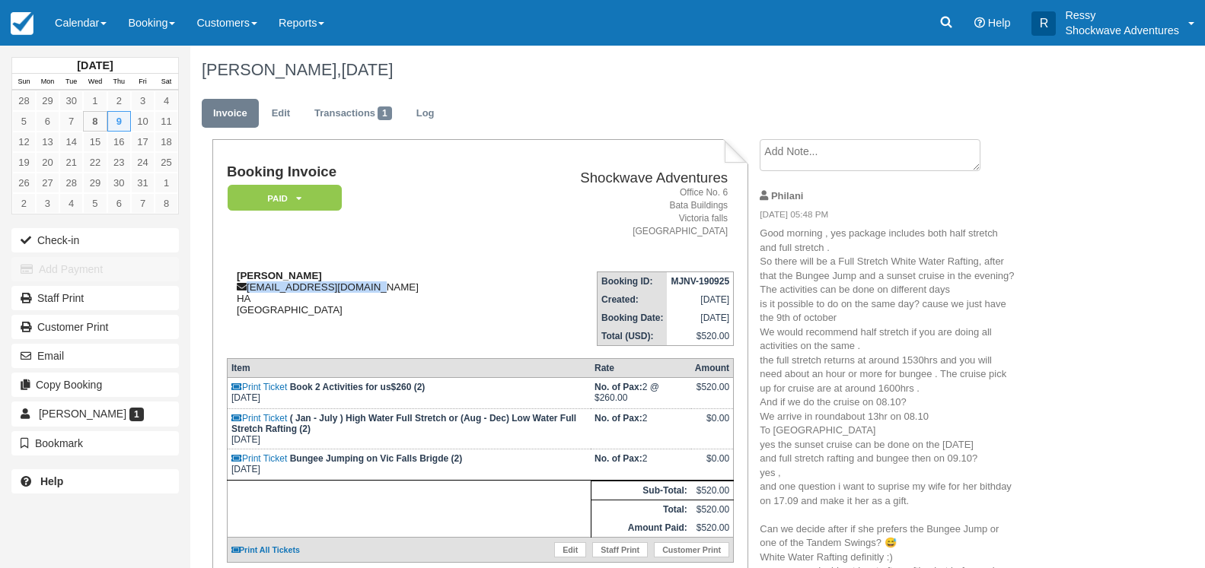
drag, startPoint x: 361, startPoint y: 287, endPoint x: 248, endPoint y: 291, distance: 112.7
click at [248, 291] on div "Jens Ritter jens.ritter1996@gmx.de HA Zimbabwe" at bounding box center [365, 293] width 276 height 46
copy div "jens.ritter1996@gmx.de"
click at [96, 14] on link "Calendar" at bounding box center [80, 23] width 73 height 46
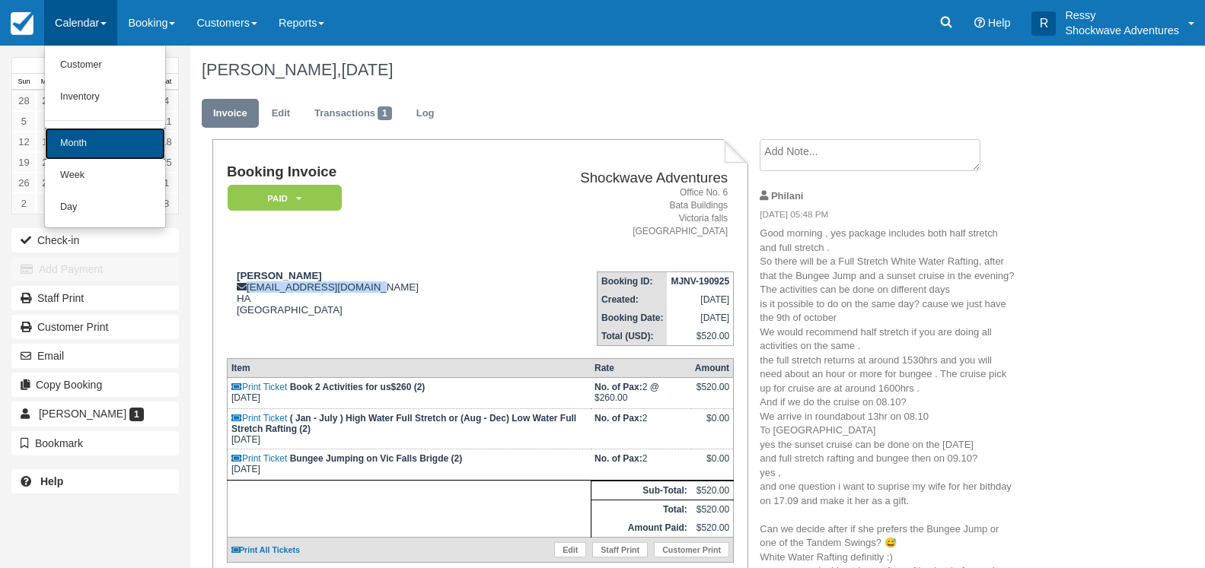
click at [85, 137] on link "Month" at bounding box center [105, 144] width 120 height 32
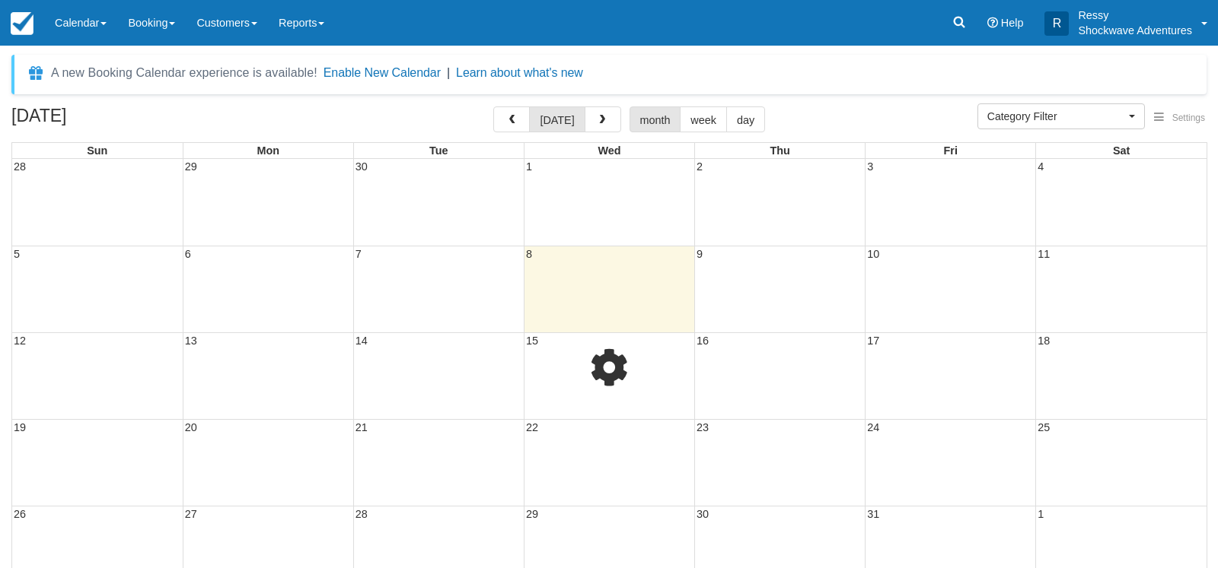
select select
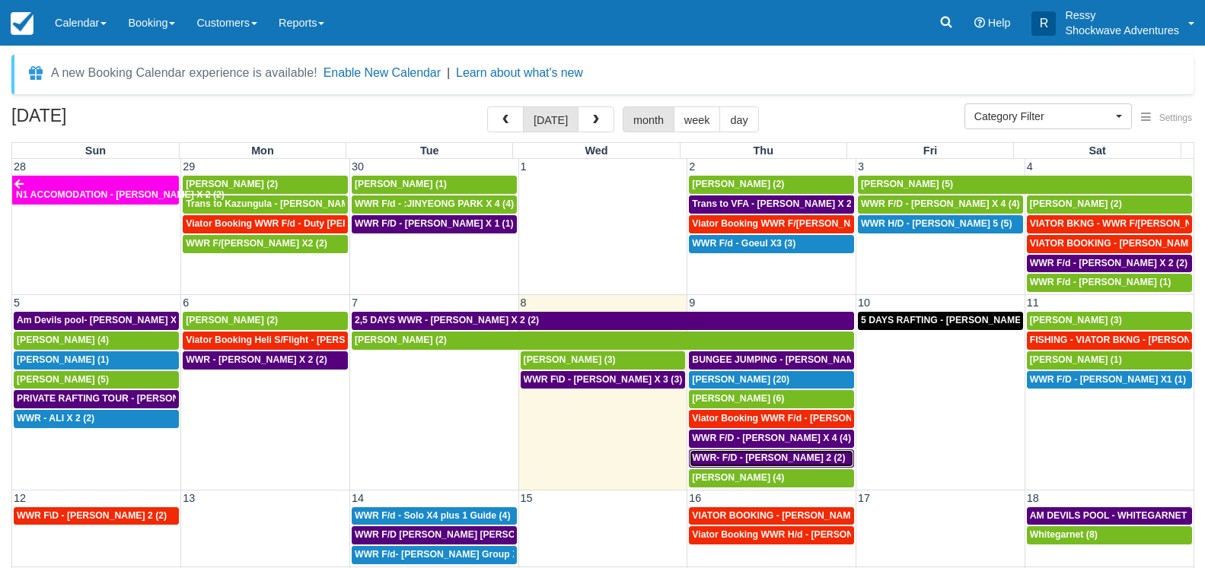
click at [747, 460] on span "WWR- F/D - [PERSON_NAME] 2 (2)" at bounding box center [768, 458] width 153 height 11
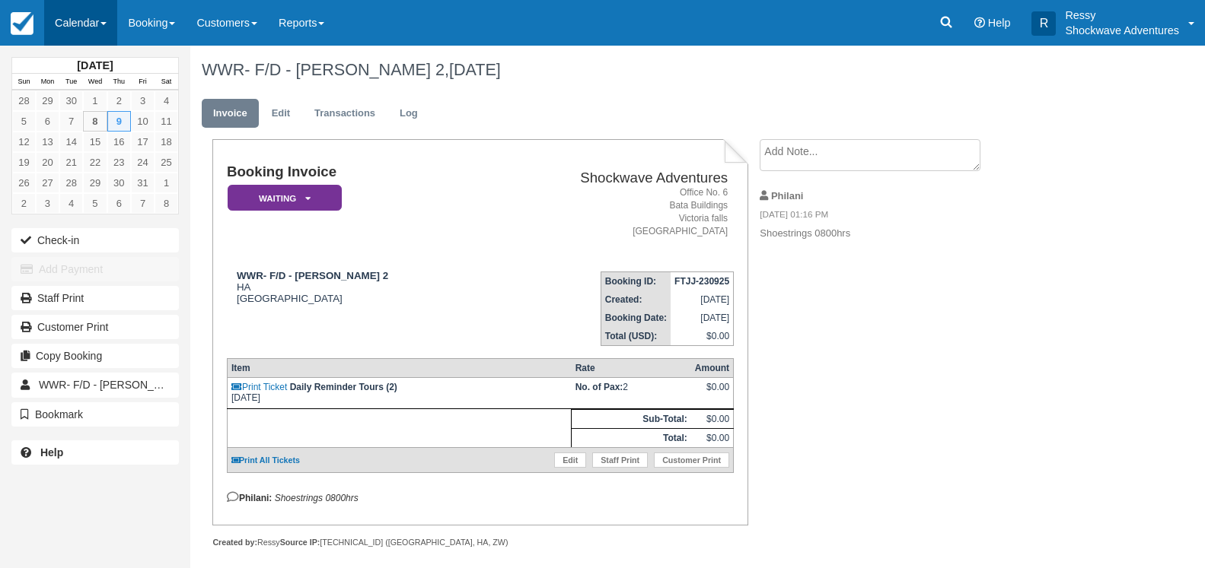
click at [90, 18] on link "Calendar" at bounding box center [80, 23] width 73 height 46
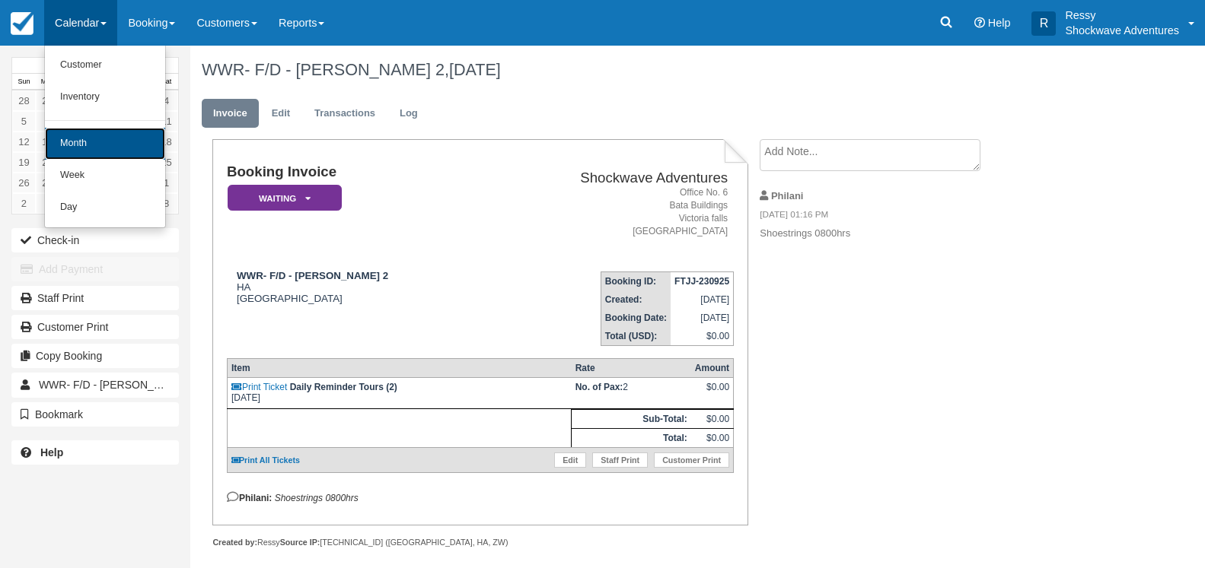
click at [107, 139] on link "Month" at bounding box center [105, 144] width 120 height 32
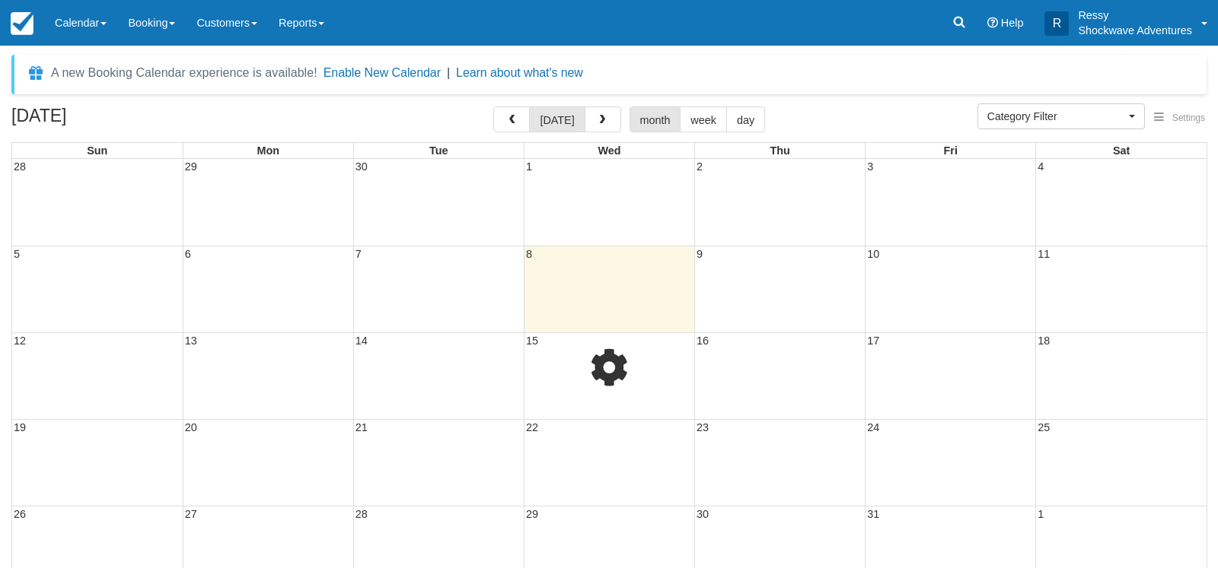
select select
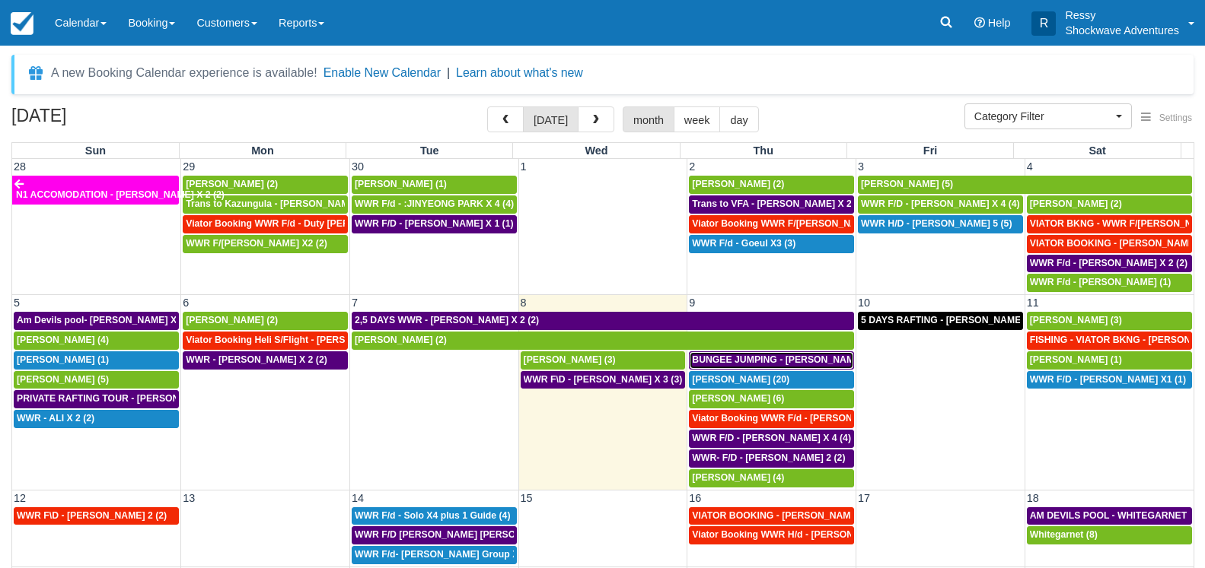
click at [757, 356] on span "BUNGEE JUMPING - [PERSON_NAME] 2 (2)" at bounding box center [788, 360] width 193 height 11
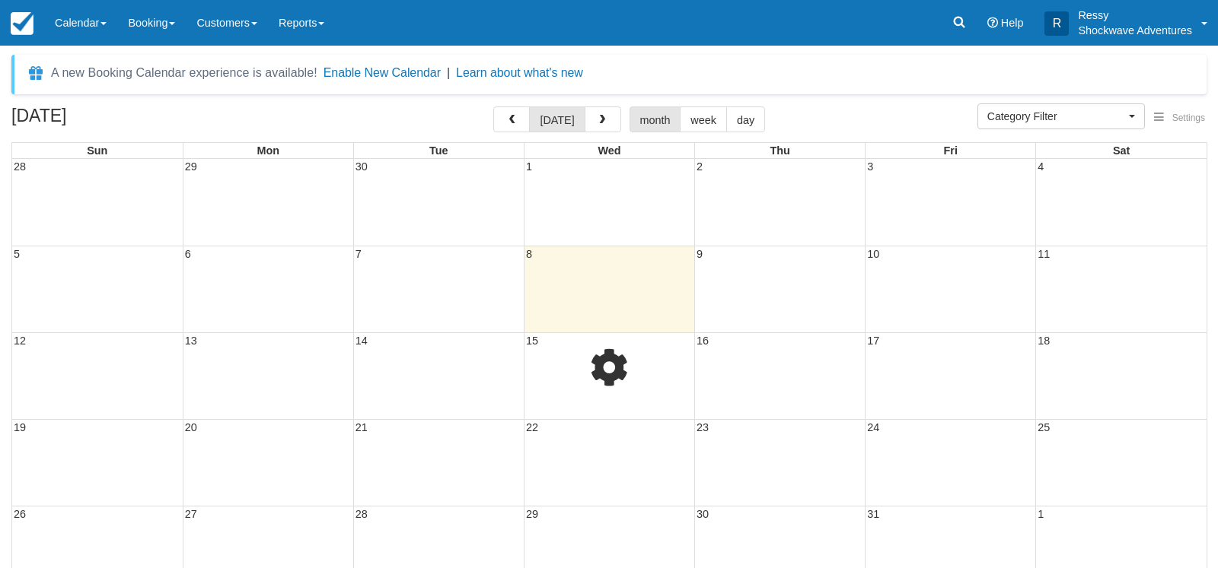
select select
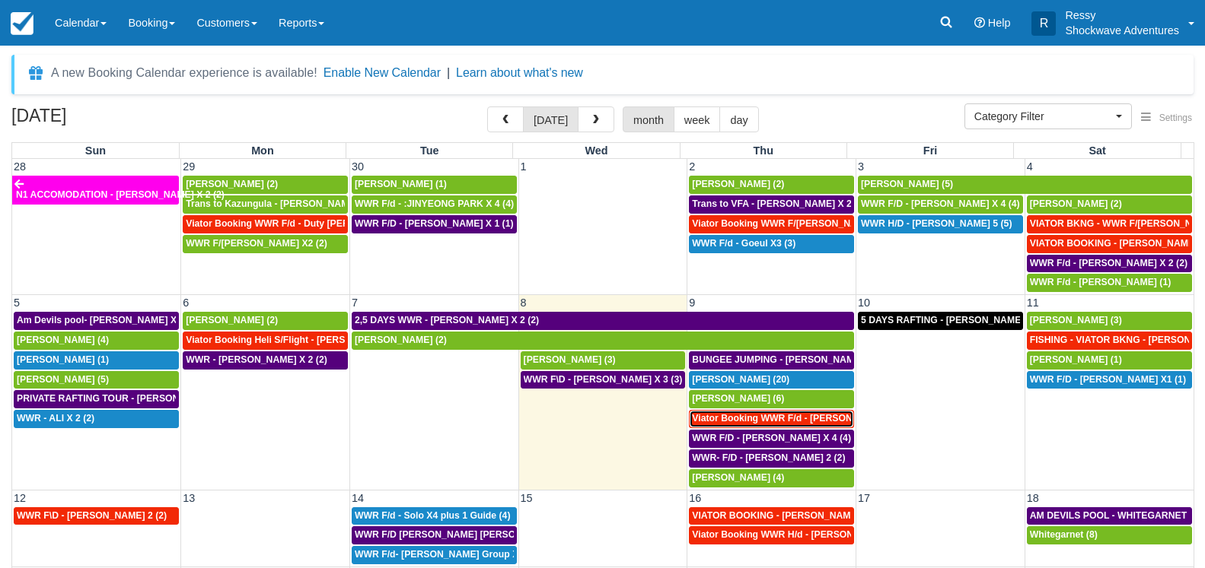
click at [771, 417] on span "Viator Booking WWR F/d - Tasi Chia Ying X2 (2)" at bounding box center [844, 418] width 304 height 11
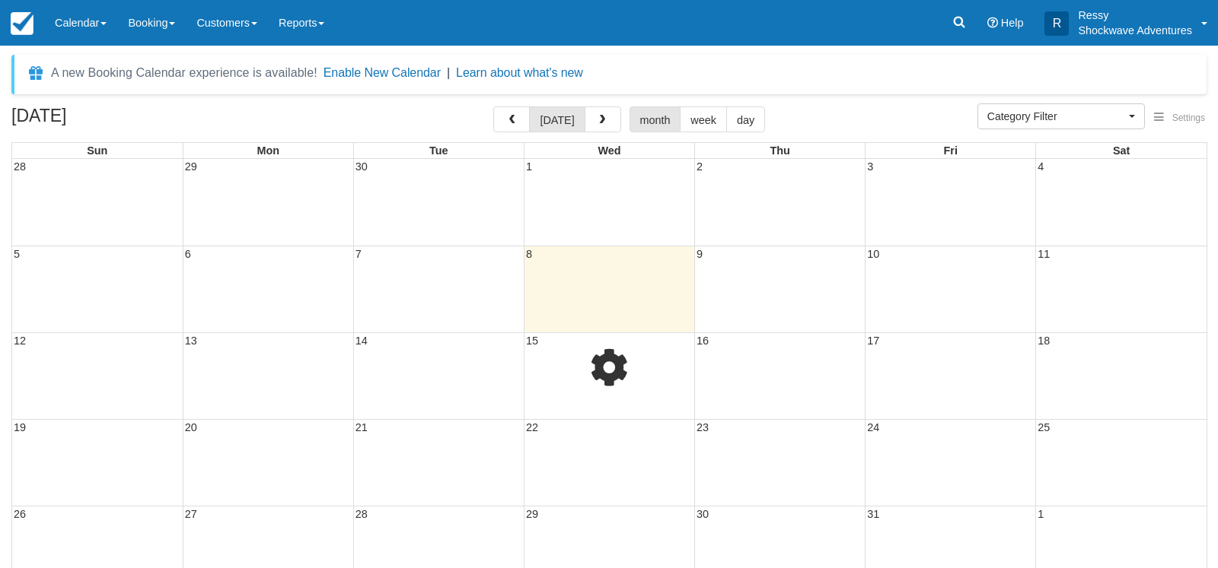
select select
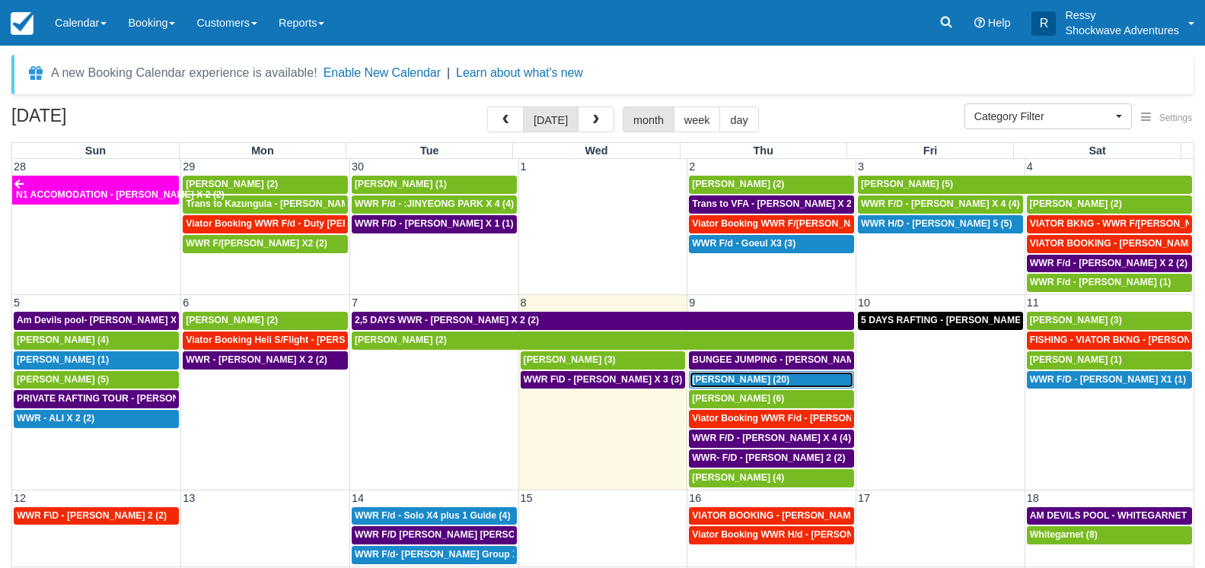
click at [782, 377] on span "[PERSON_NAME] (20)" at bounding box center [740, 379] width 97 height 11
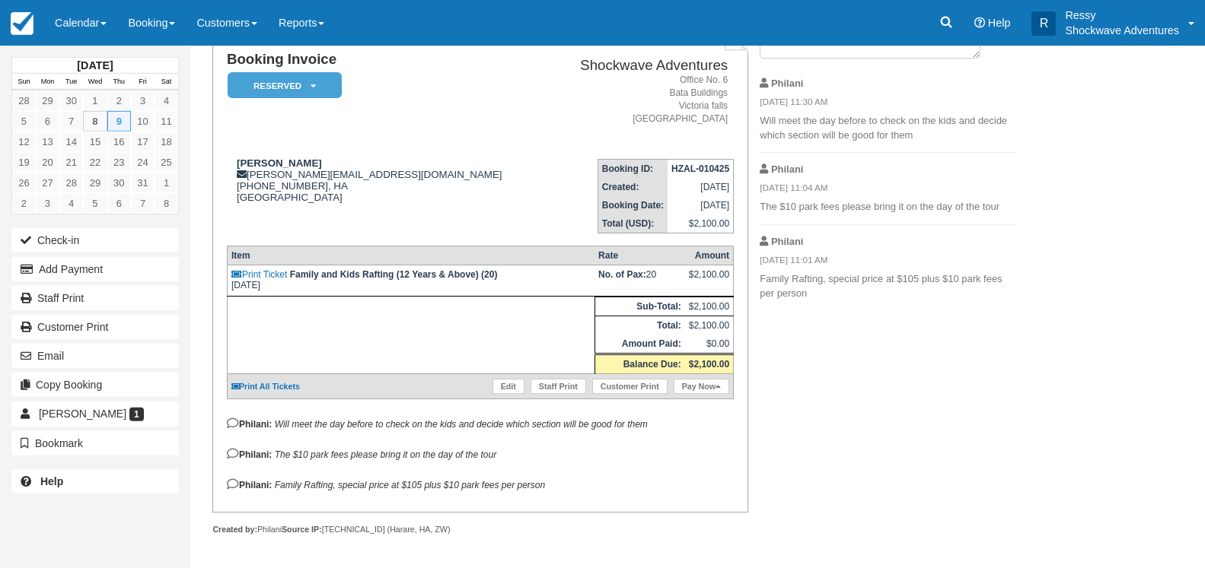
scroll to position [124, 0]
drag, startPoint x: 407, startPoint y: 163, endPoint x: 247, endPoint y: 164, distance: 159.8
click at [247, 164] on div "Jan Adriaan Venter adriaan.venter@biotronik-sa.co.za +27847273723, HA South Afr…" at bounding box center [387, 190] width 320 height 65
copy div "adriaan.venter@biotronik-sa.co.za"
click at [86, 33] on link "Calendar" at bounding box center [80, 23] width 73 height 46
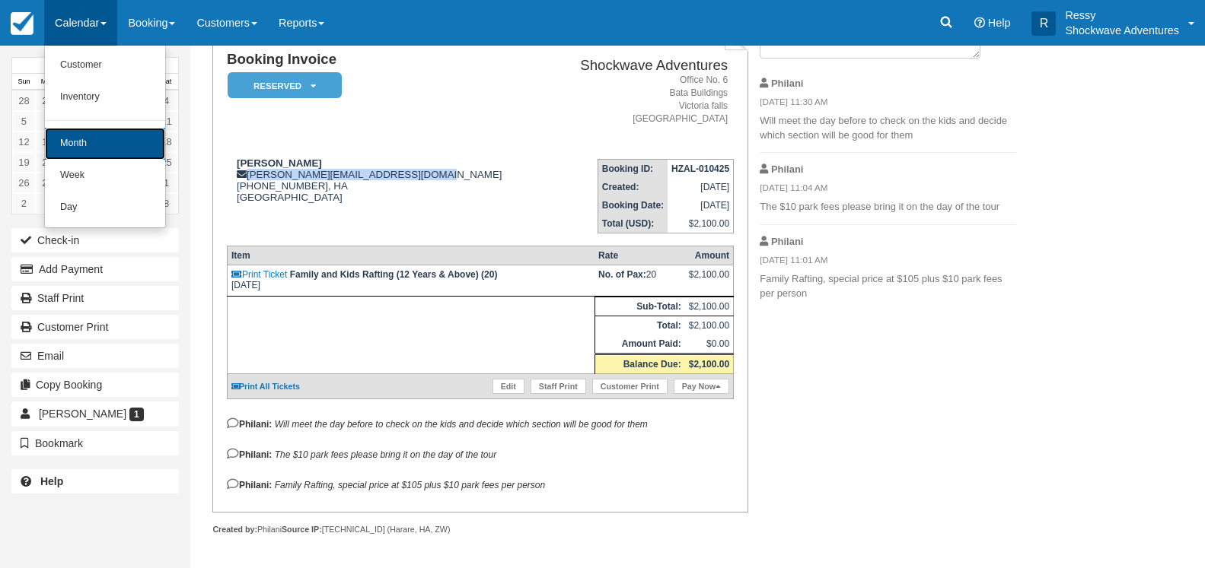
click at [100, 145] on link "Month" at bounding box center [105, 144] width 120 height 32
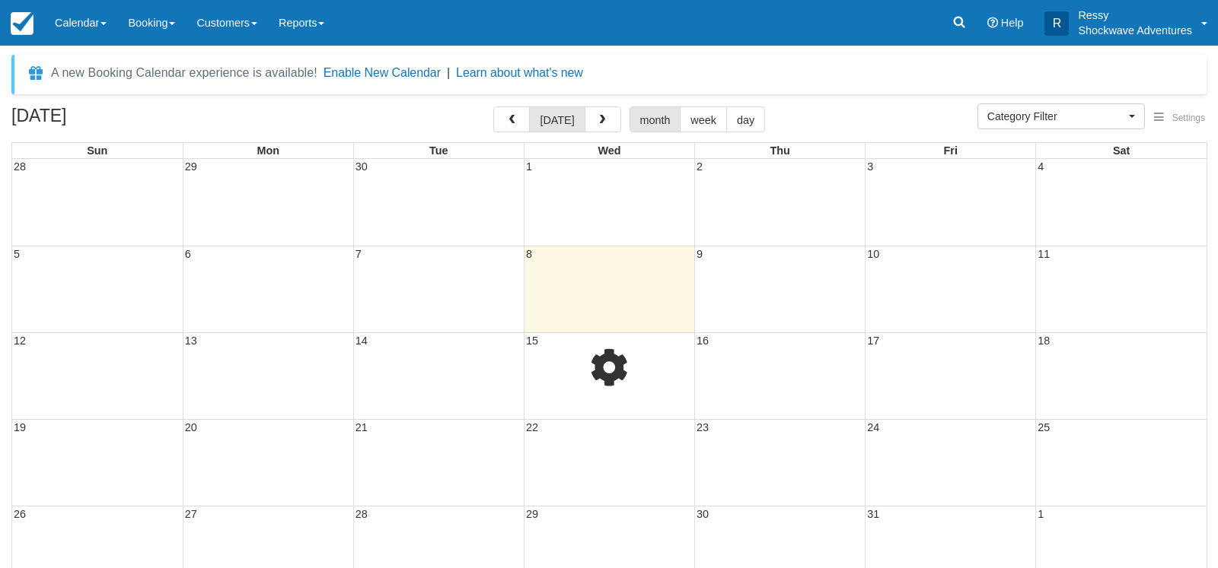
select select
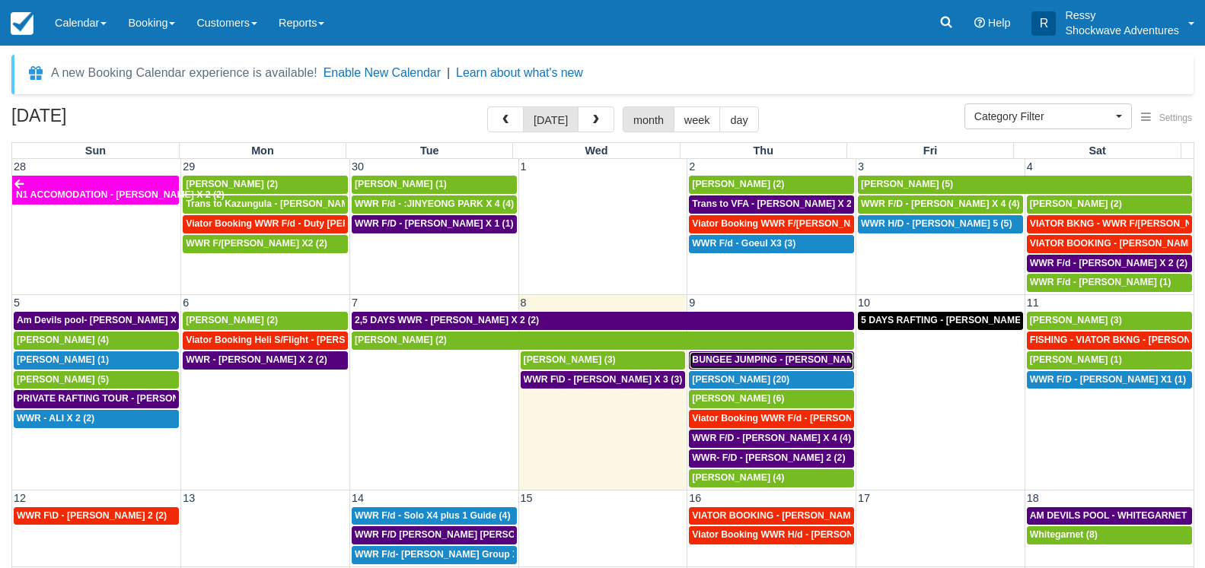
click at [762, 362] on span "BUNGEE JUMPING - [PERSON_NAME] 2 (2)" at bounding box center [788, 360] width 193 height 11
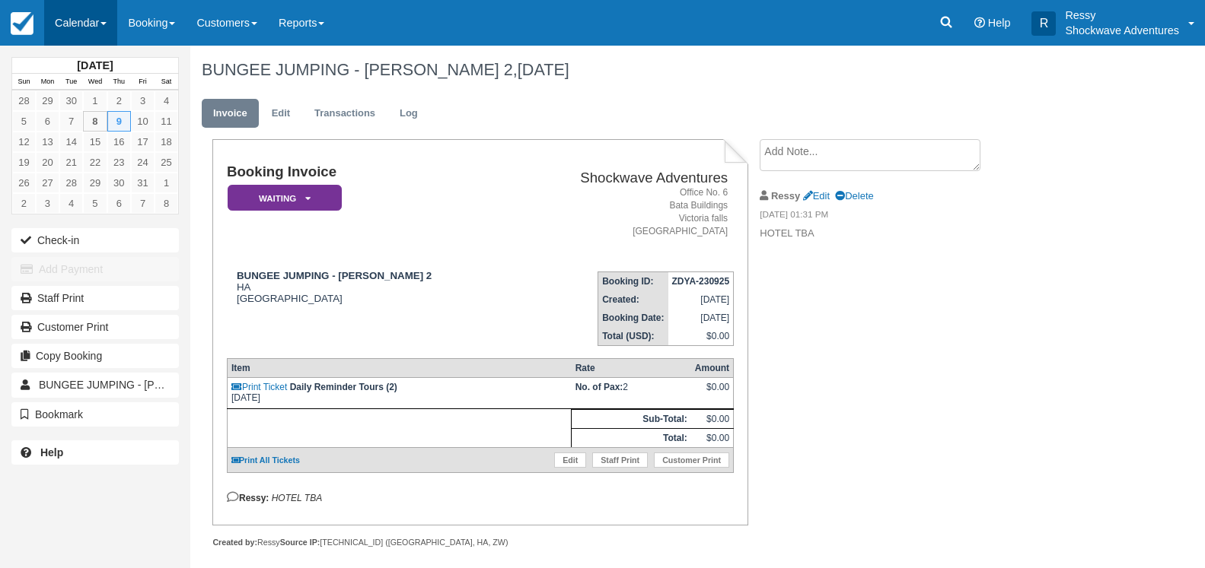
click at [103, 16] on link "Calendar" at bounding box center [80, 23] width 73 height 46
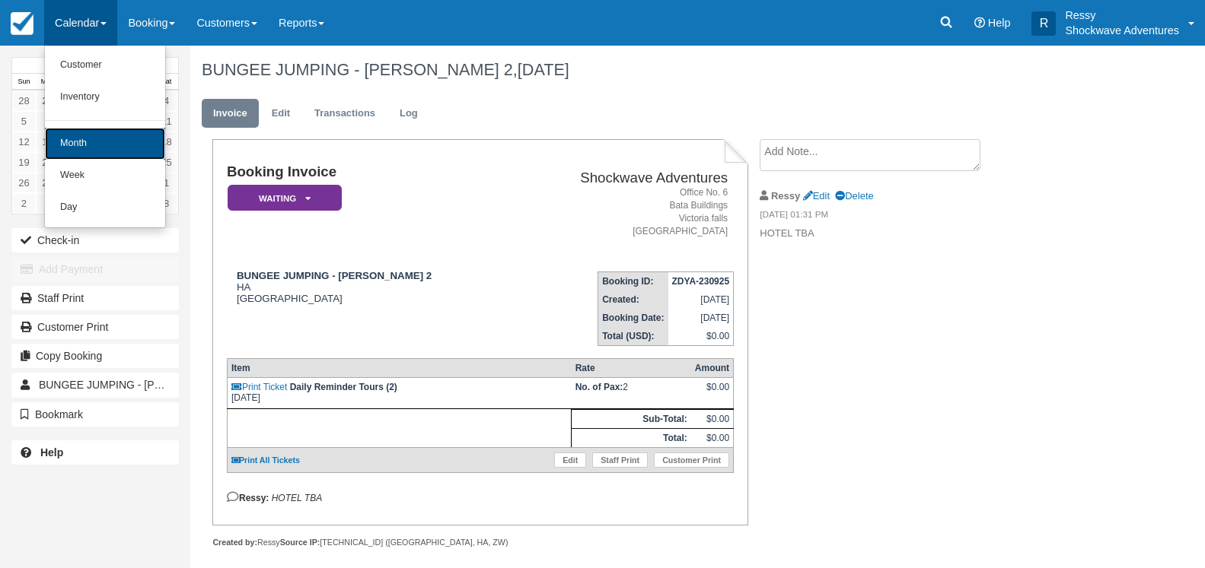
click at [96, 148] on link "Month" at bounding box center [105, 144] width 120 height 32
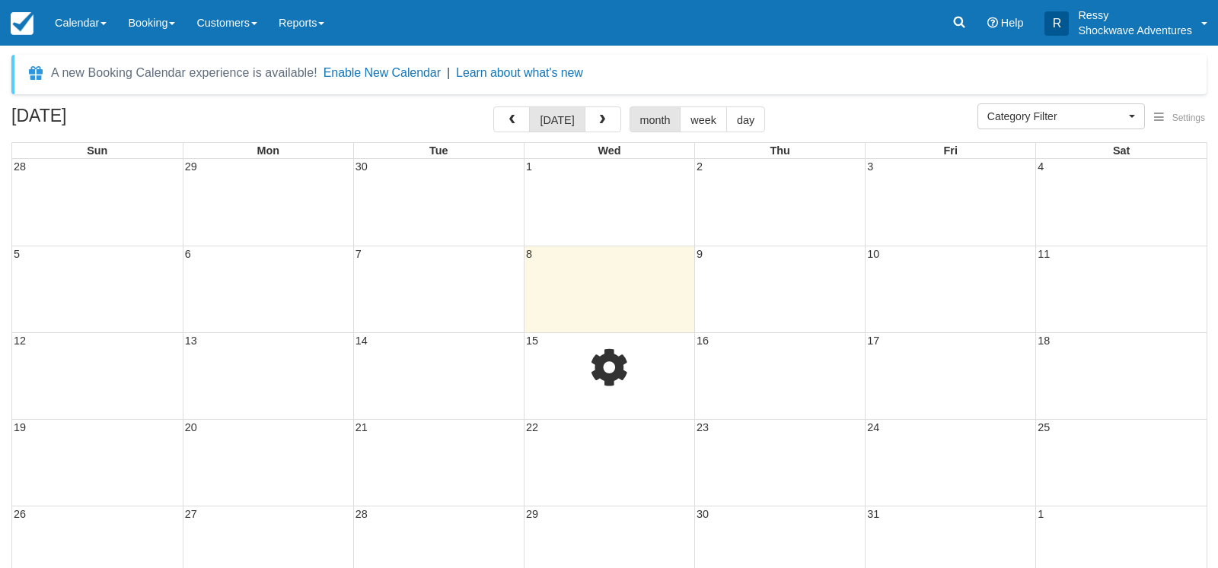
select select
